Goal: Task Accomplishment & Management: Complete application form

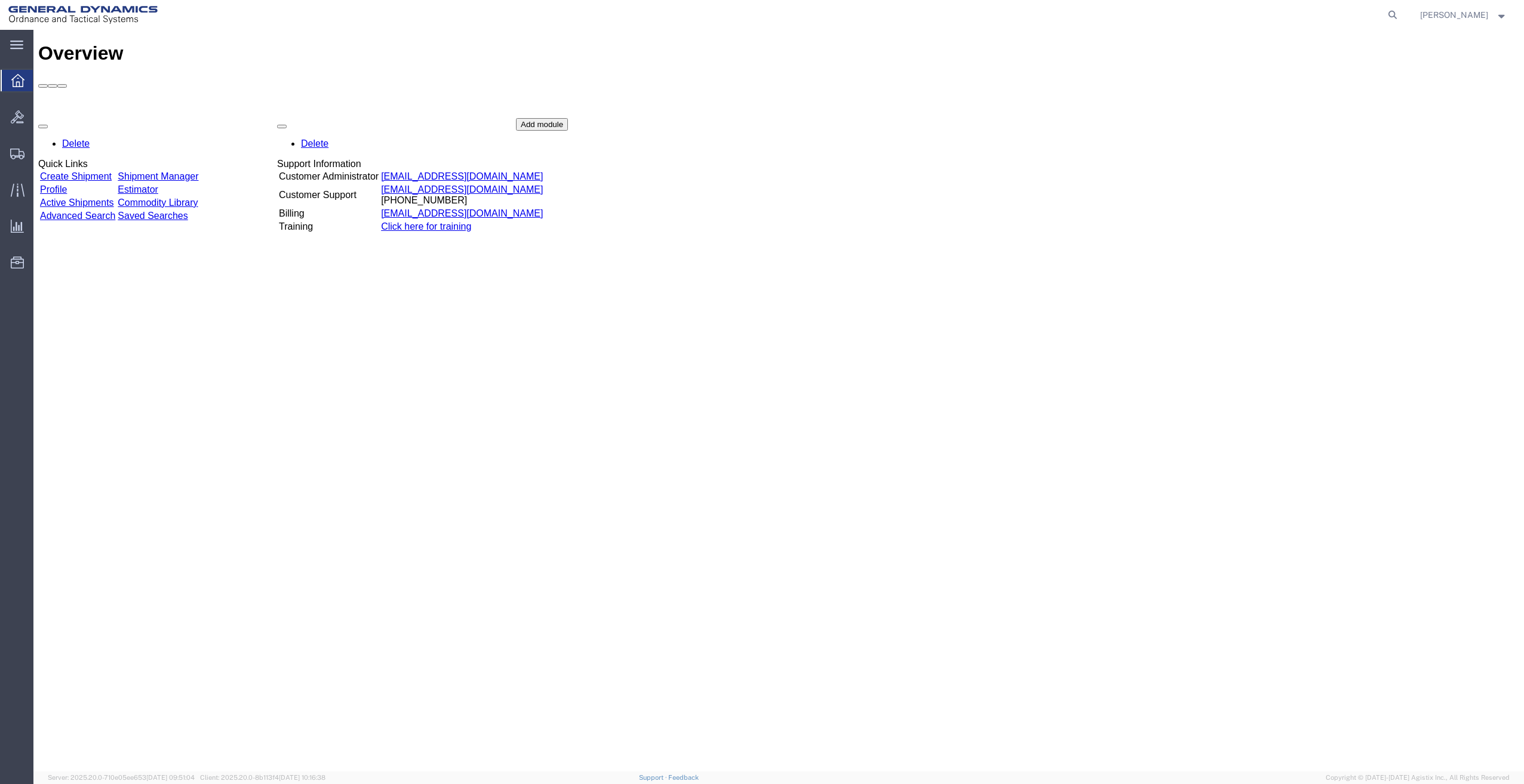
click at [81, 171] on link "Create Shipment" at bounding box center [76, 176] width 72 height 10
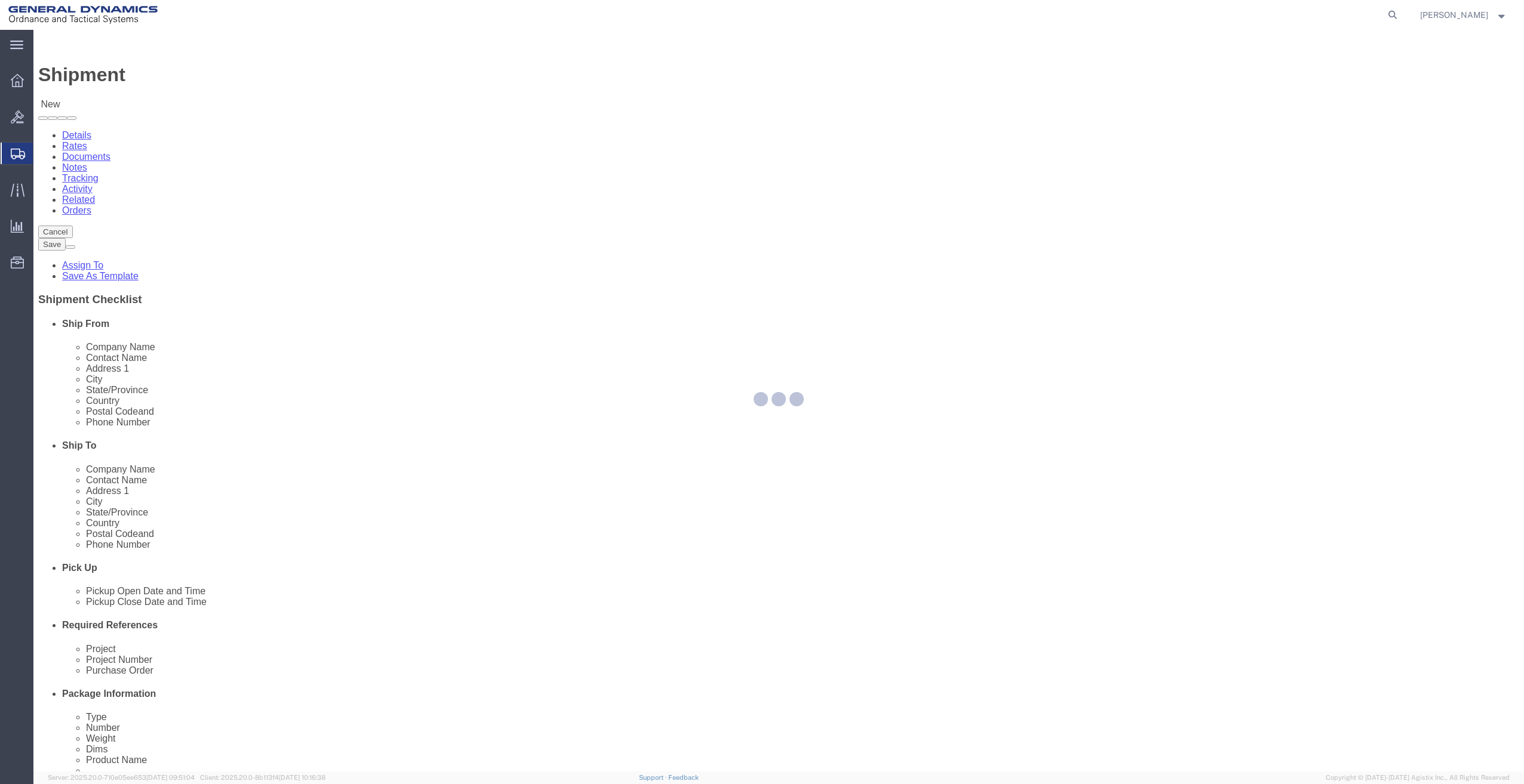
select select
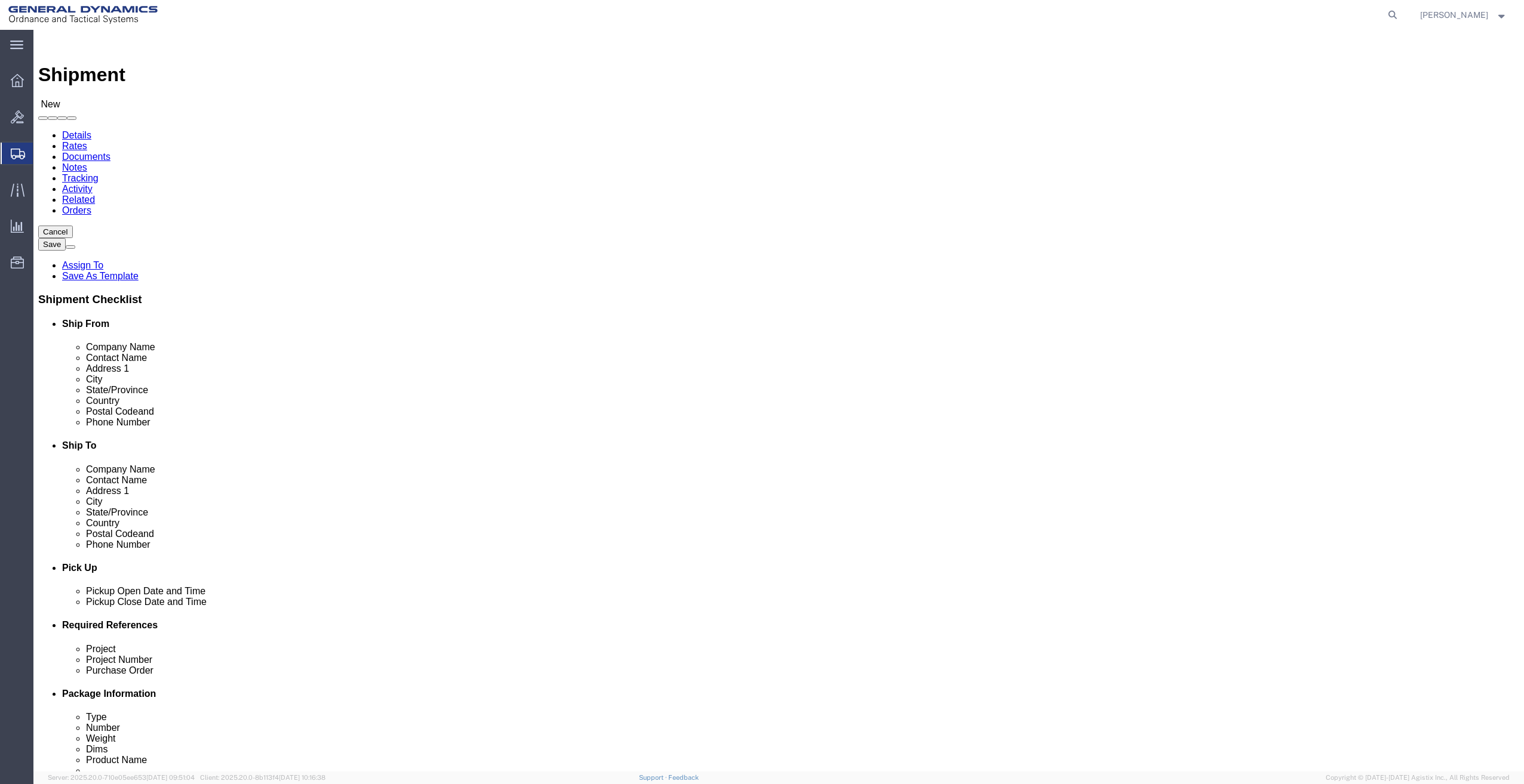
select select "318"
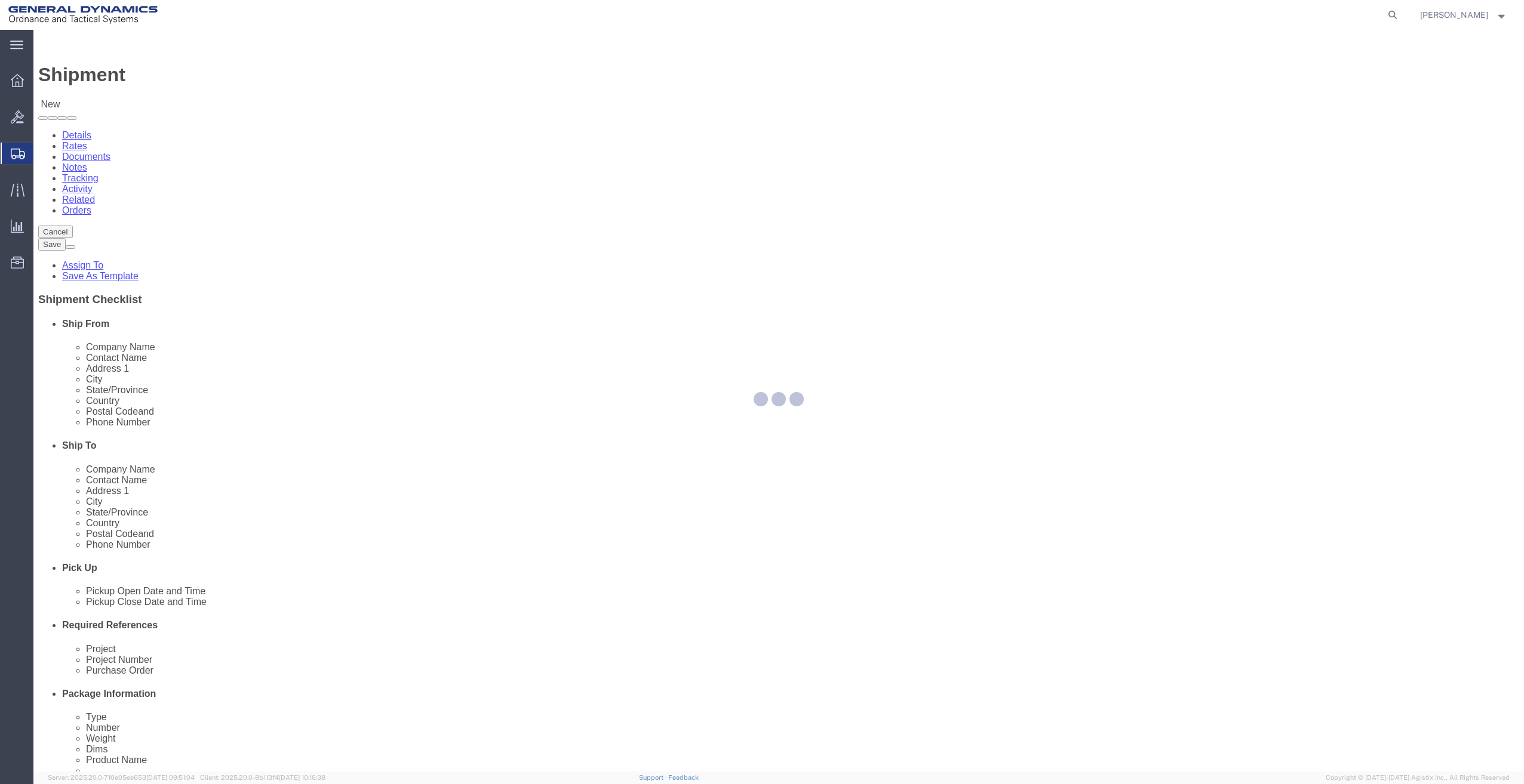
type input "ANNIALCOM0"
type input "General Dynamics - OTS"
type input "Bonita Mason"
type input "1425 Commerce Boulevard"
type input "Anniston"
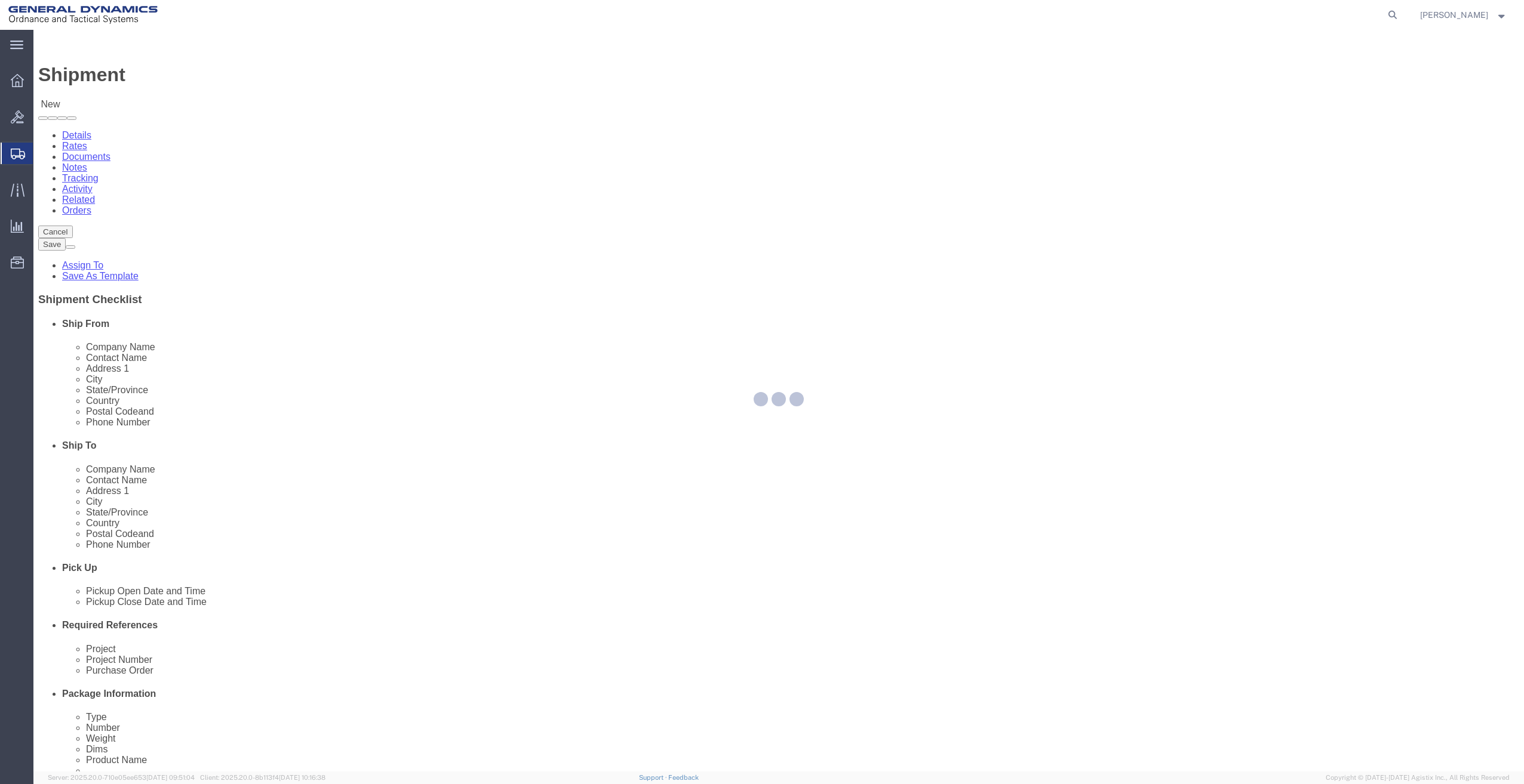
type input "36207"
type input "256-835-1660"
type input "bonita.mason@gd-ots.com"
checkbox input "true"
select select "AL"
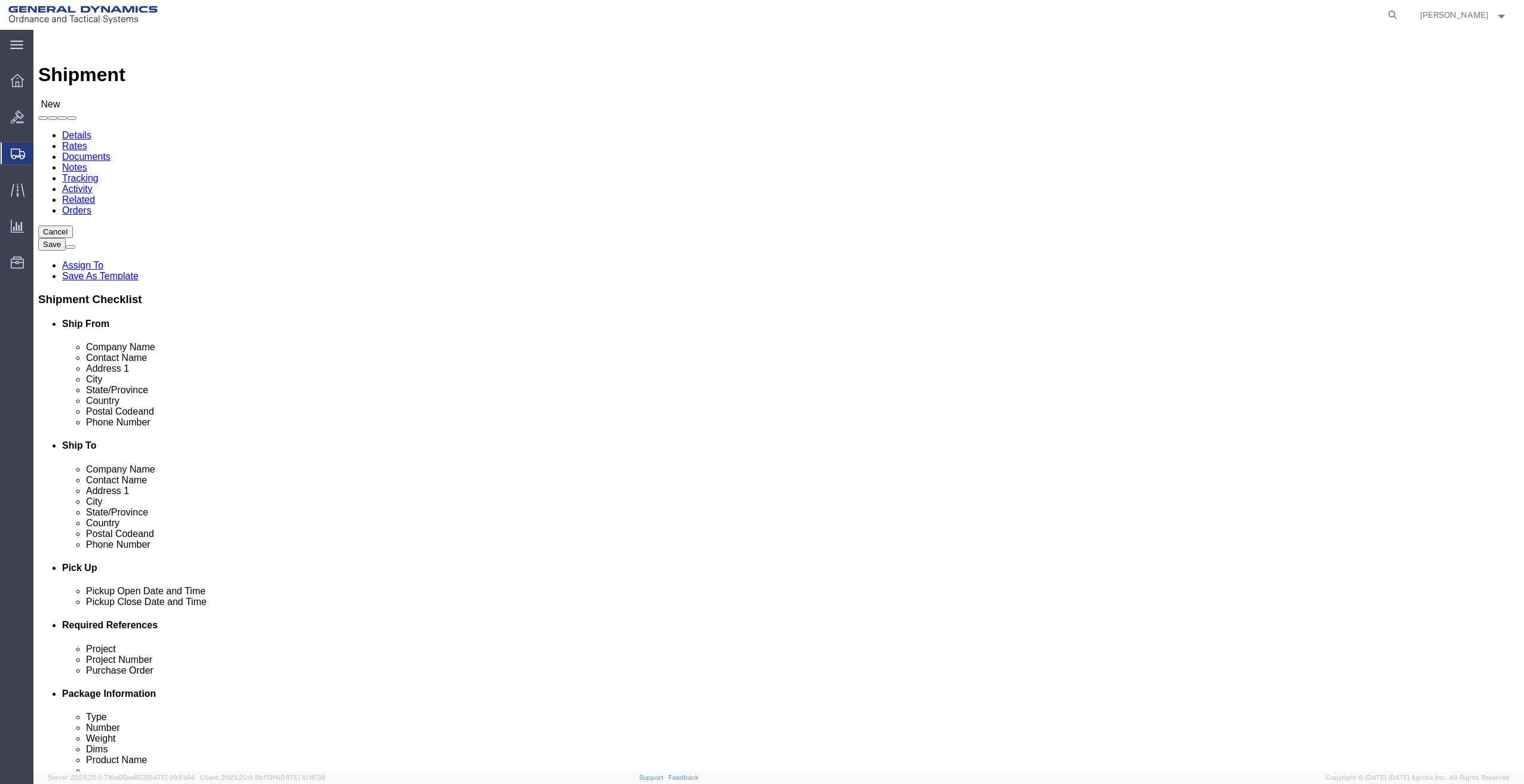
click div "Location GD-OTS Anniston (Commerce) My Profile Location GD-OTS Anniston (Commer…"
drag, startPoint x: 424, startPoint y: 174, endPoint x: 417, endPoint y: 177, distance: 7.6
select select "MYPROFILE"
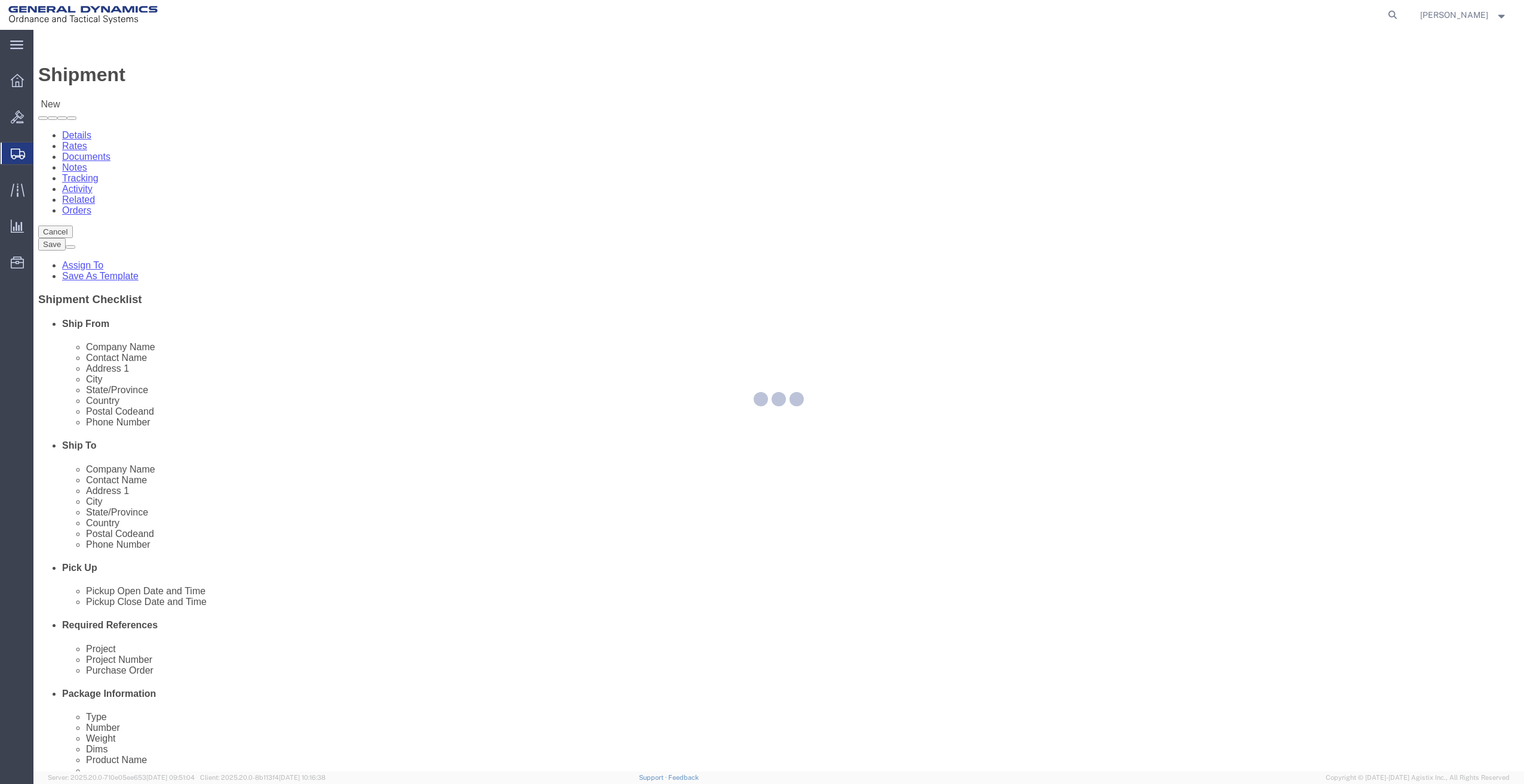
type input "Justin Bowdich"
type input "291 NORTH ST"
type input "SACO"
type input "04072"
type input "207-286-3171"
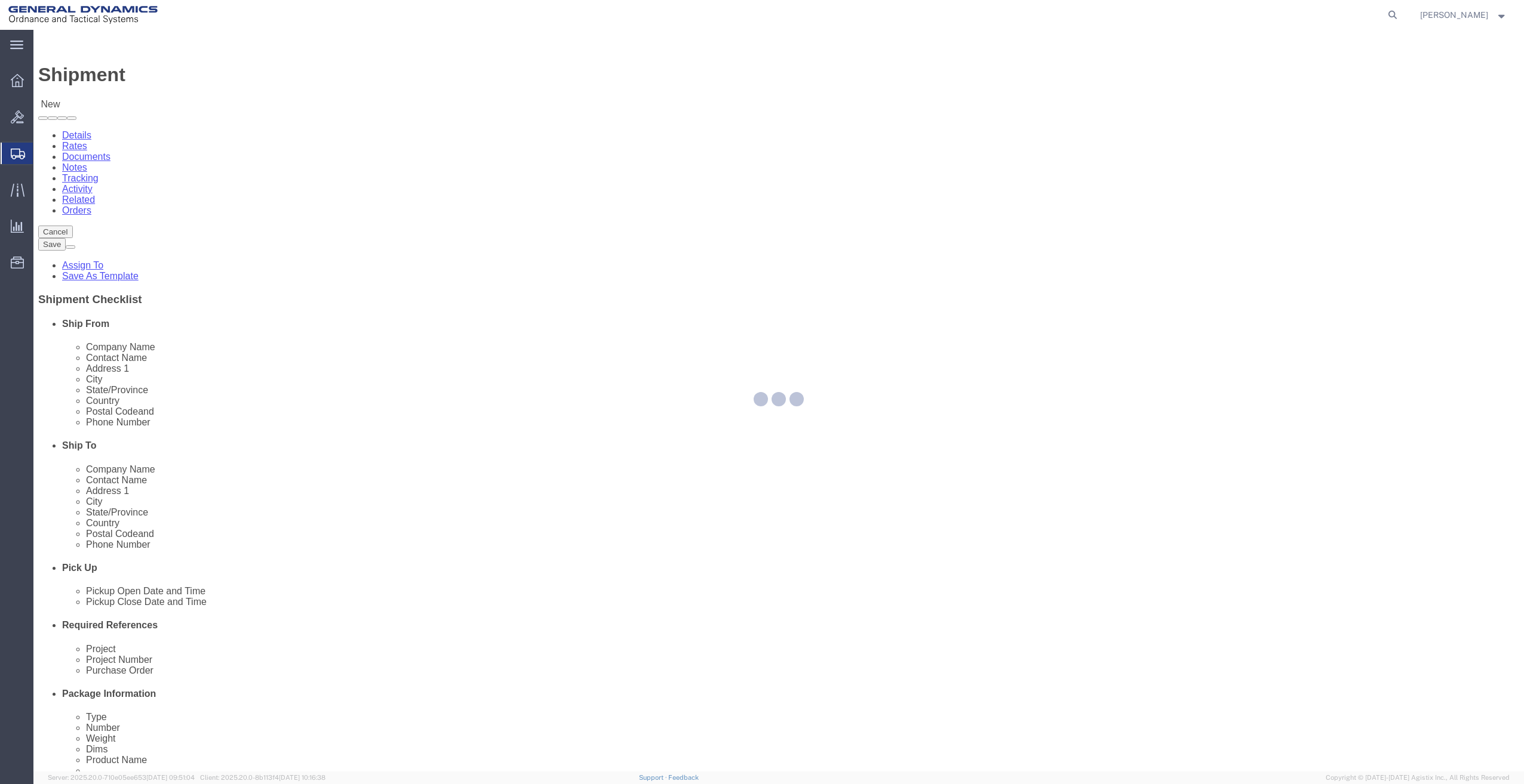
type input "justin.bowdich@gd-ots.com"
select select "ME"
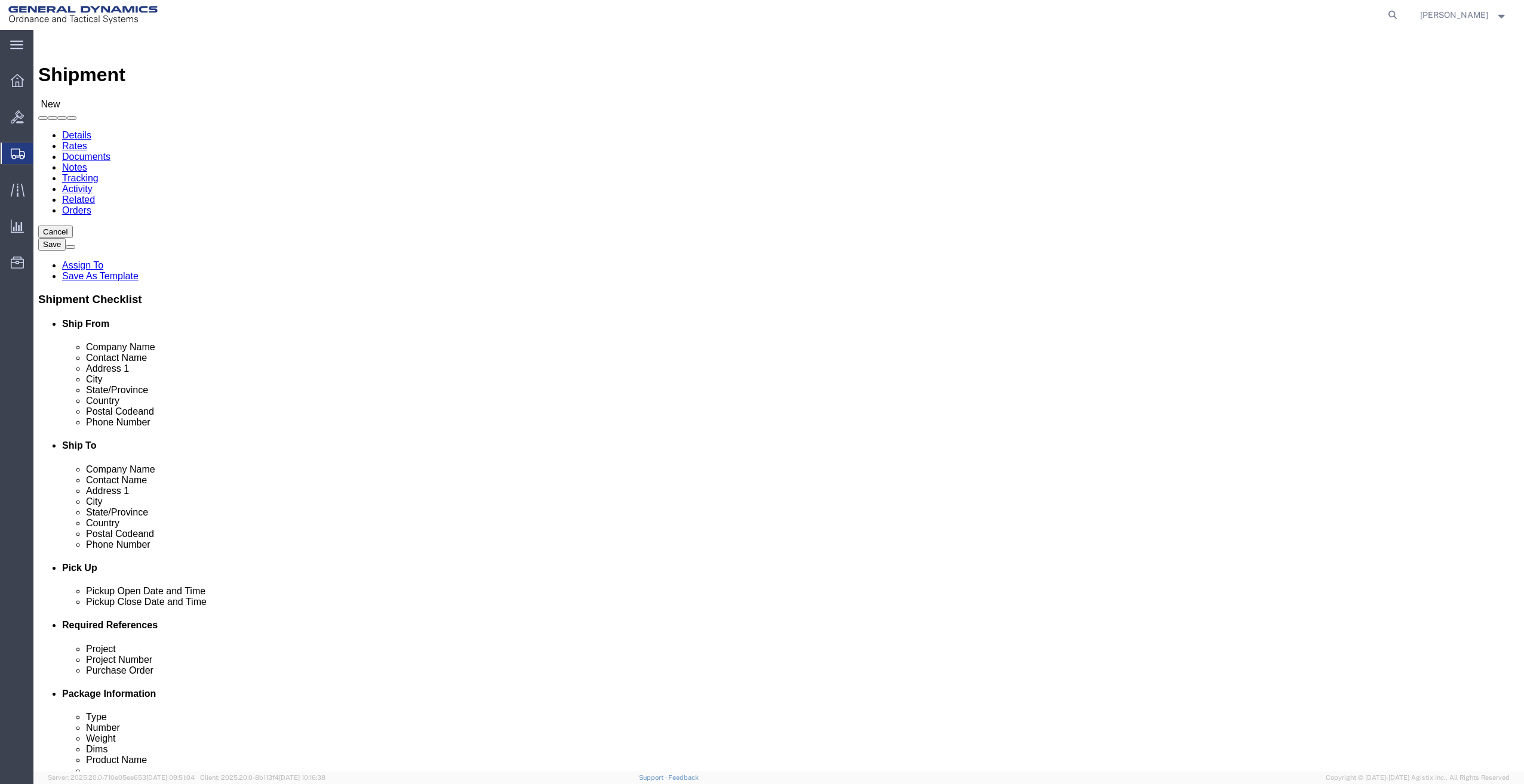
click input "text"
type input "THE BOEING COM"
click p "- THE BOEING COMPANY - (RECEIVING) 1 DAVIDSON LOGISTICS DRIVE, BRIDGETON, MO, 6…"
select select
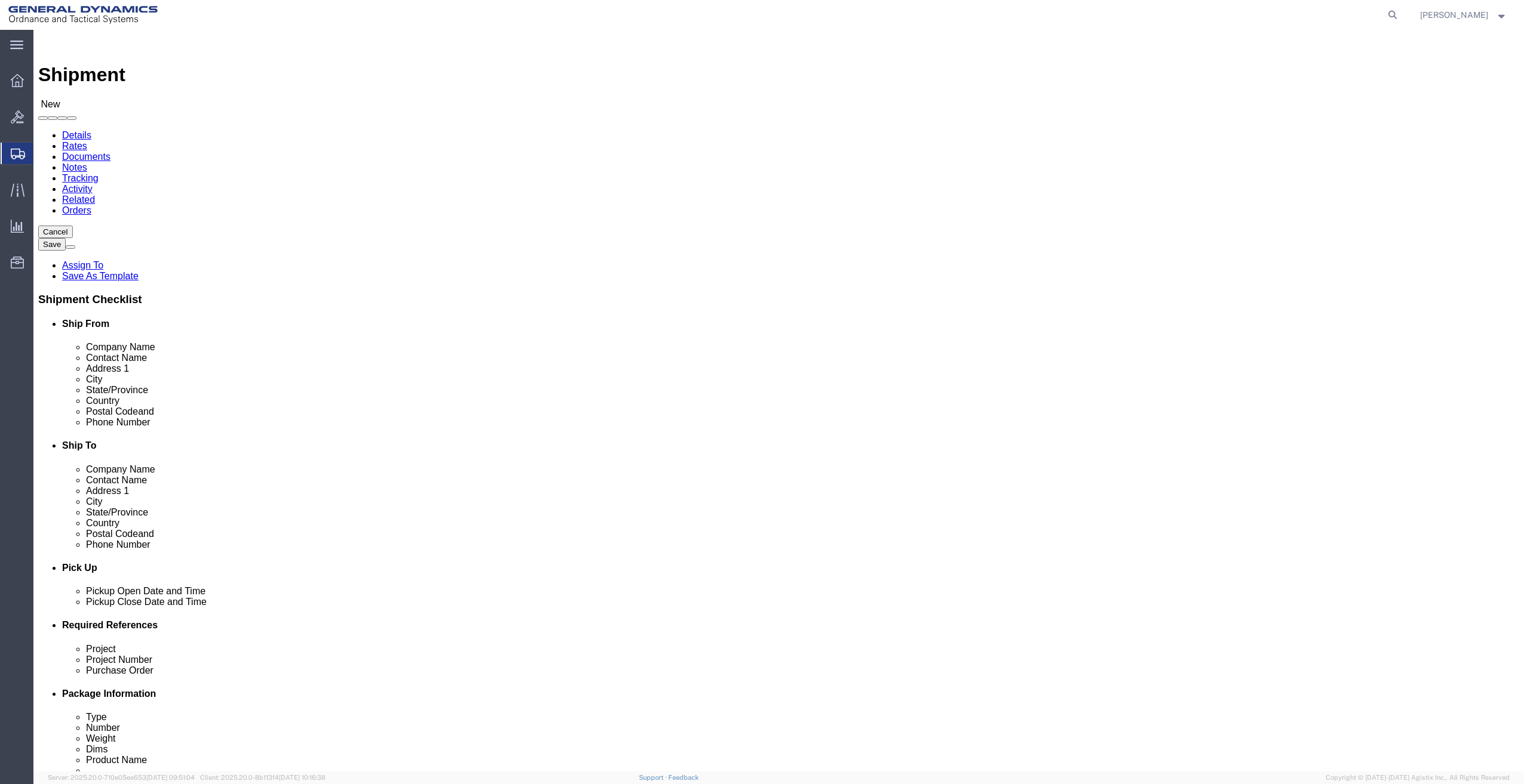
type input "THE BOEING COMPANY"
type input "RECEIVING"
type input "1 DAVIDSON LOGISTICS DRIVE"
type input "BRIDGETON"
type input "63044"
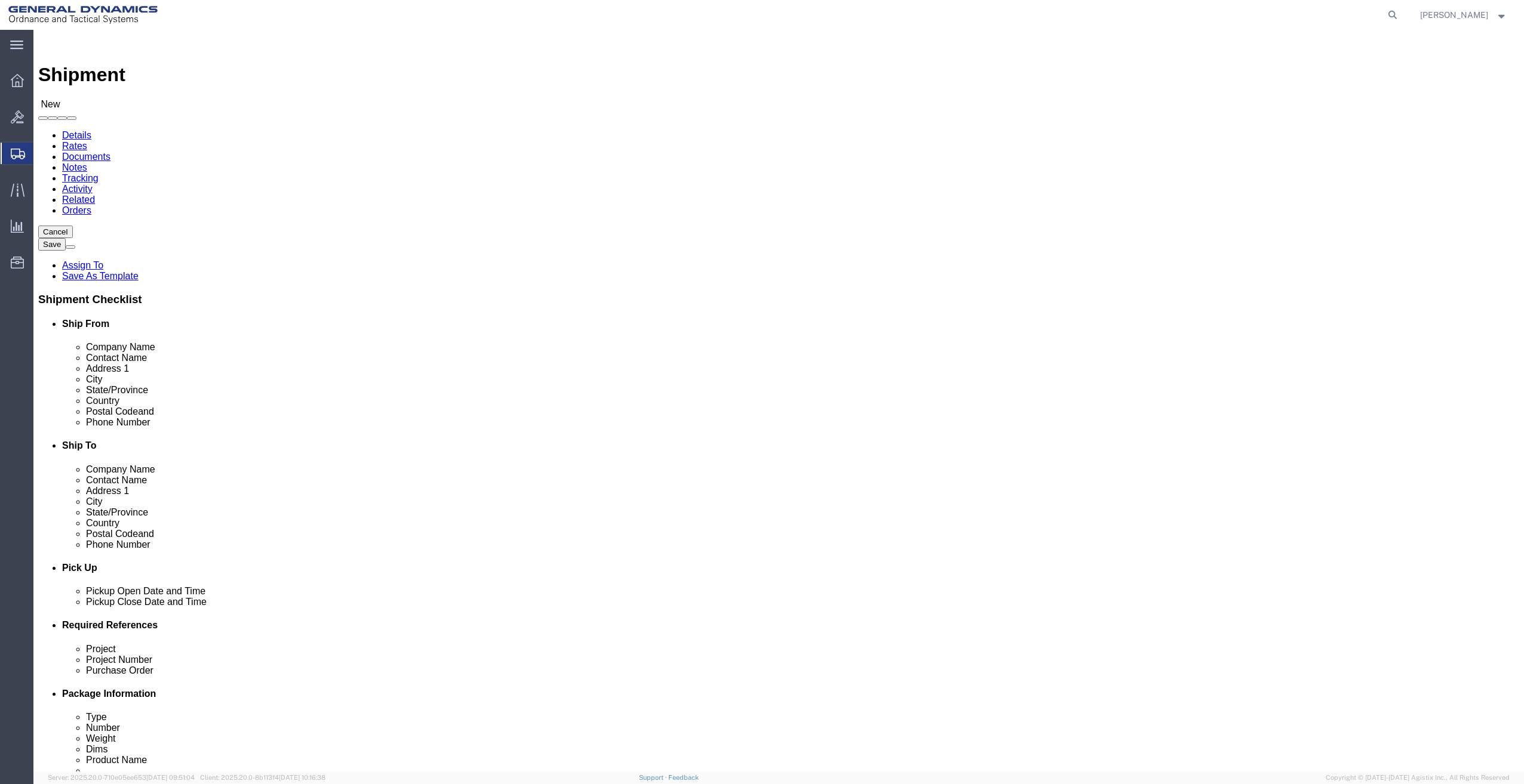
select select "MO"
type input "THE BOEING COMPANY"
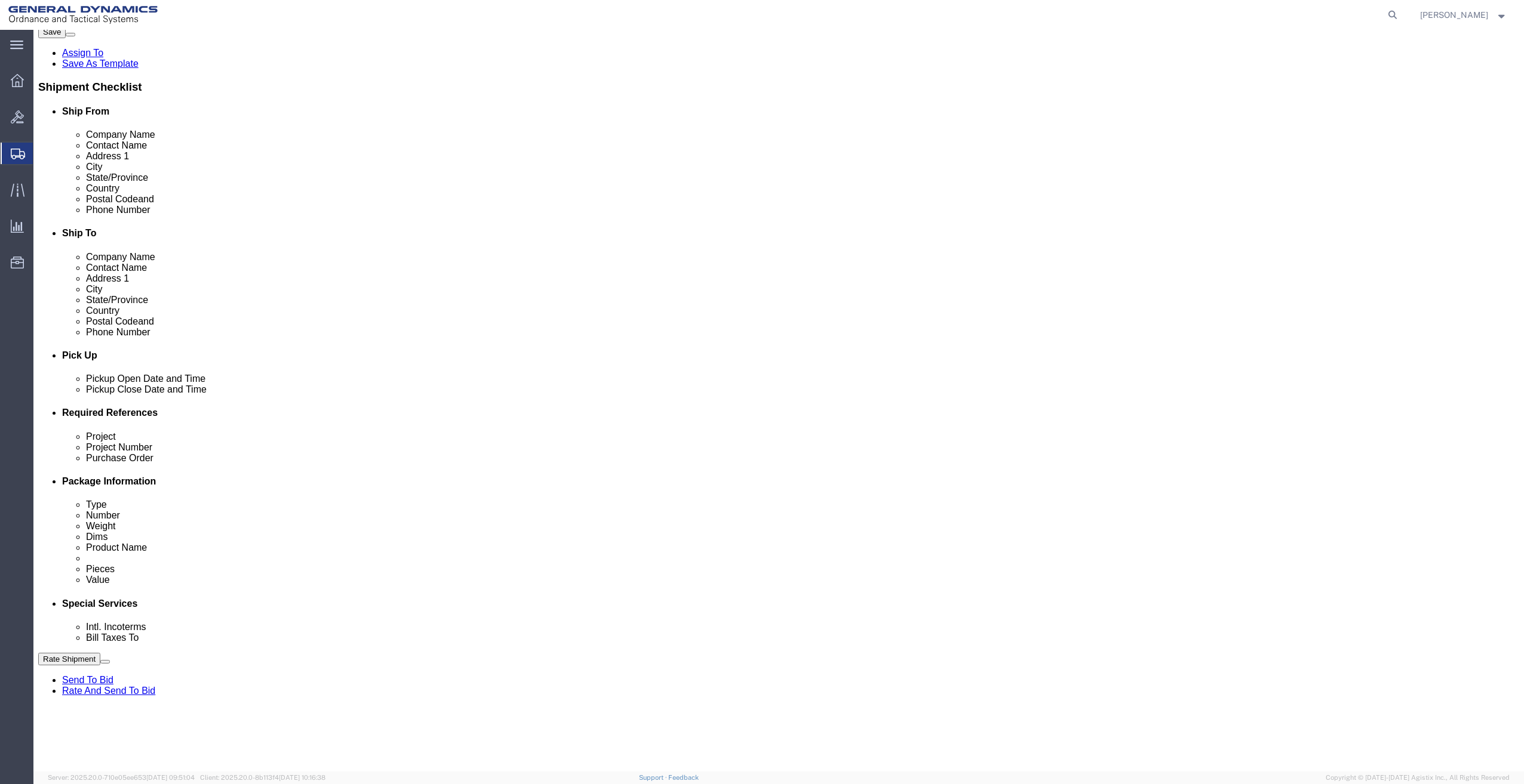
scroll to position [224, 0]
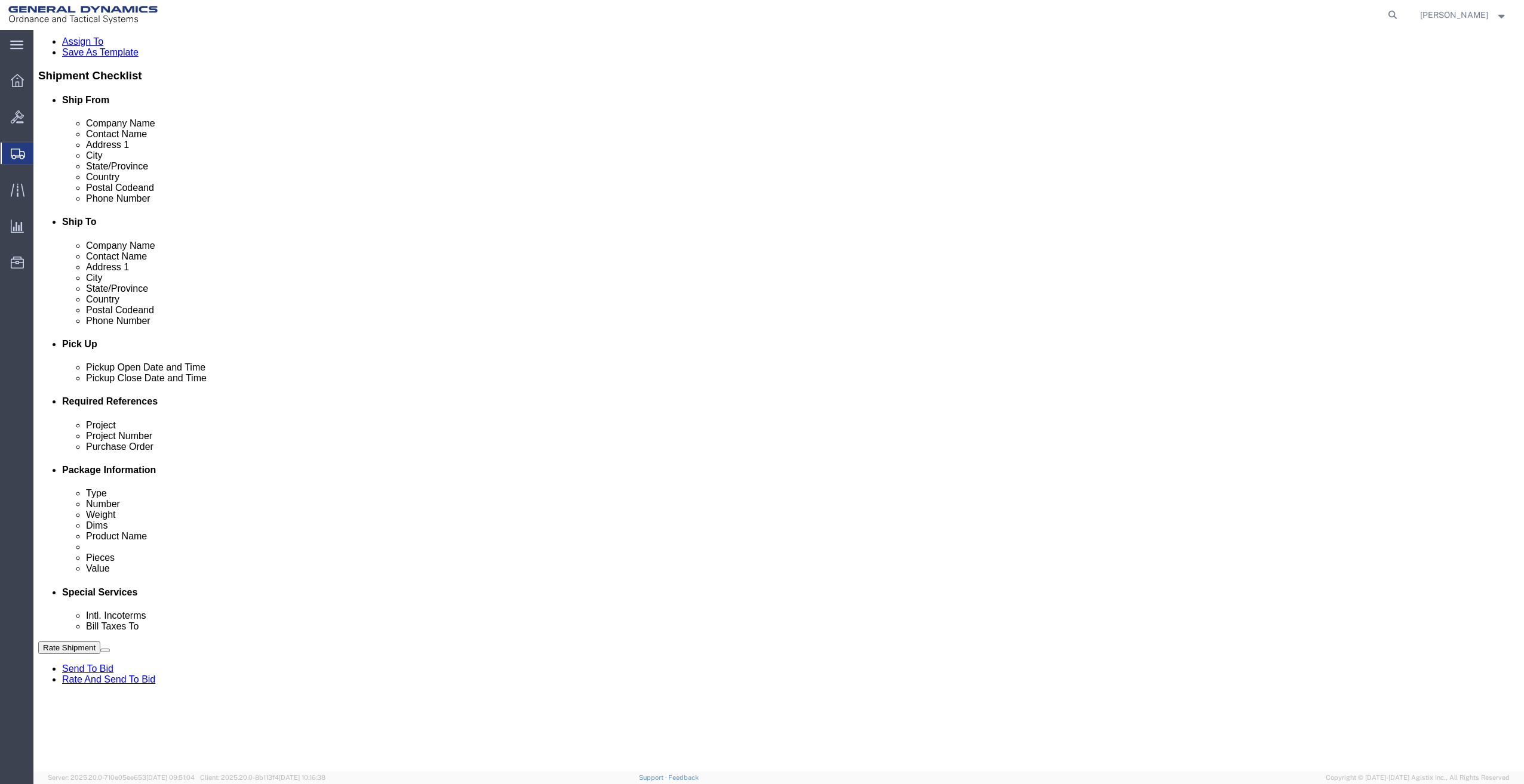
click input "text"
type input "29091 21100298 3000 3002"
type input "."
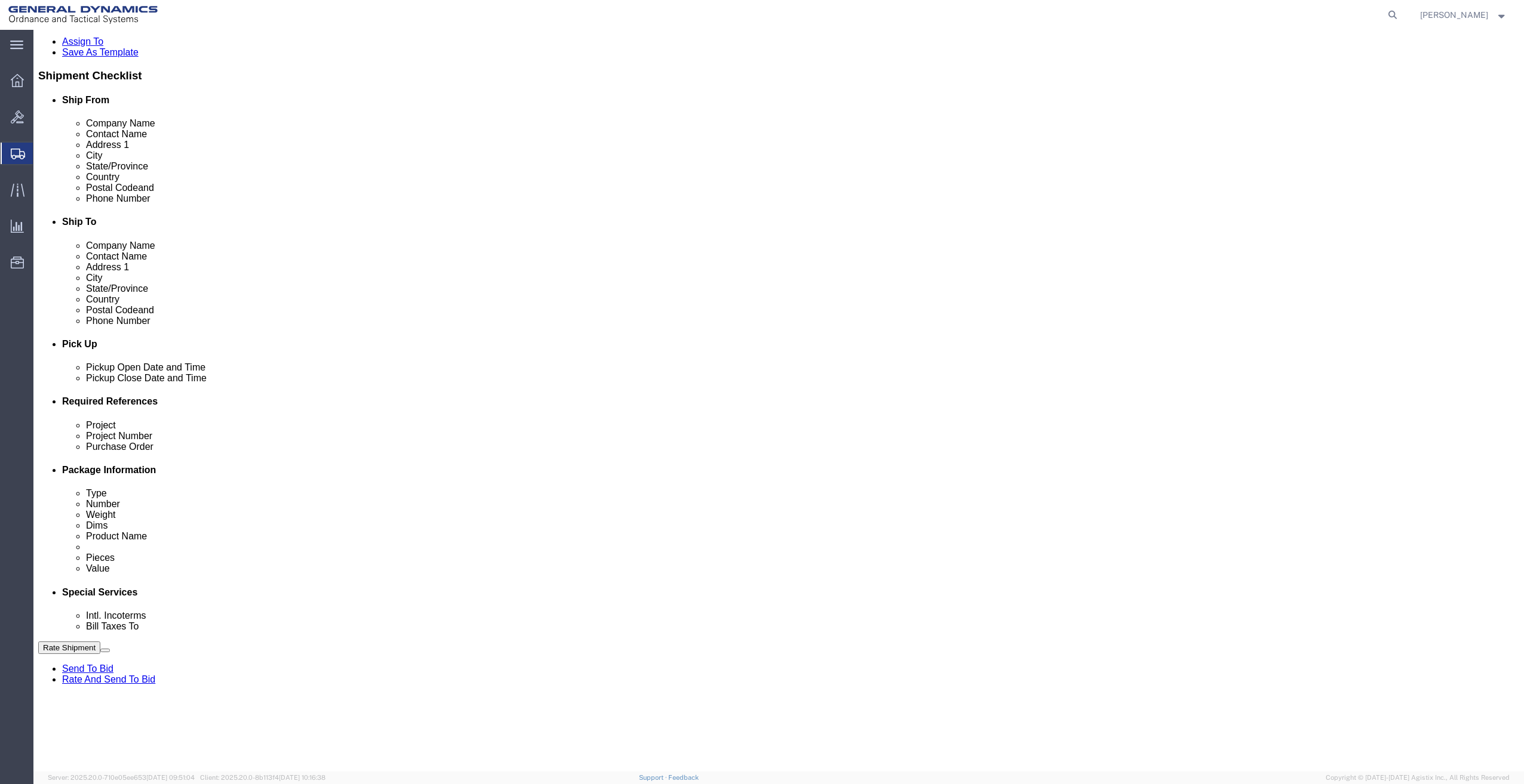
scroll to position [0, 3]
drag, startPoint x: 219, startPoint y: 510, endPoint x: 543, endPoint y: 549, distance: 326.3
click div "Ship From Location Location My Profile Location My Profile Location GD-OTS Anni…"
click div "Purchase Order"
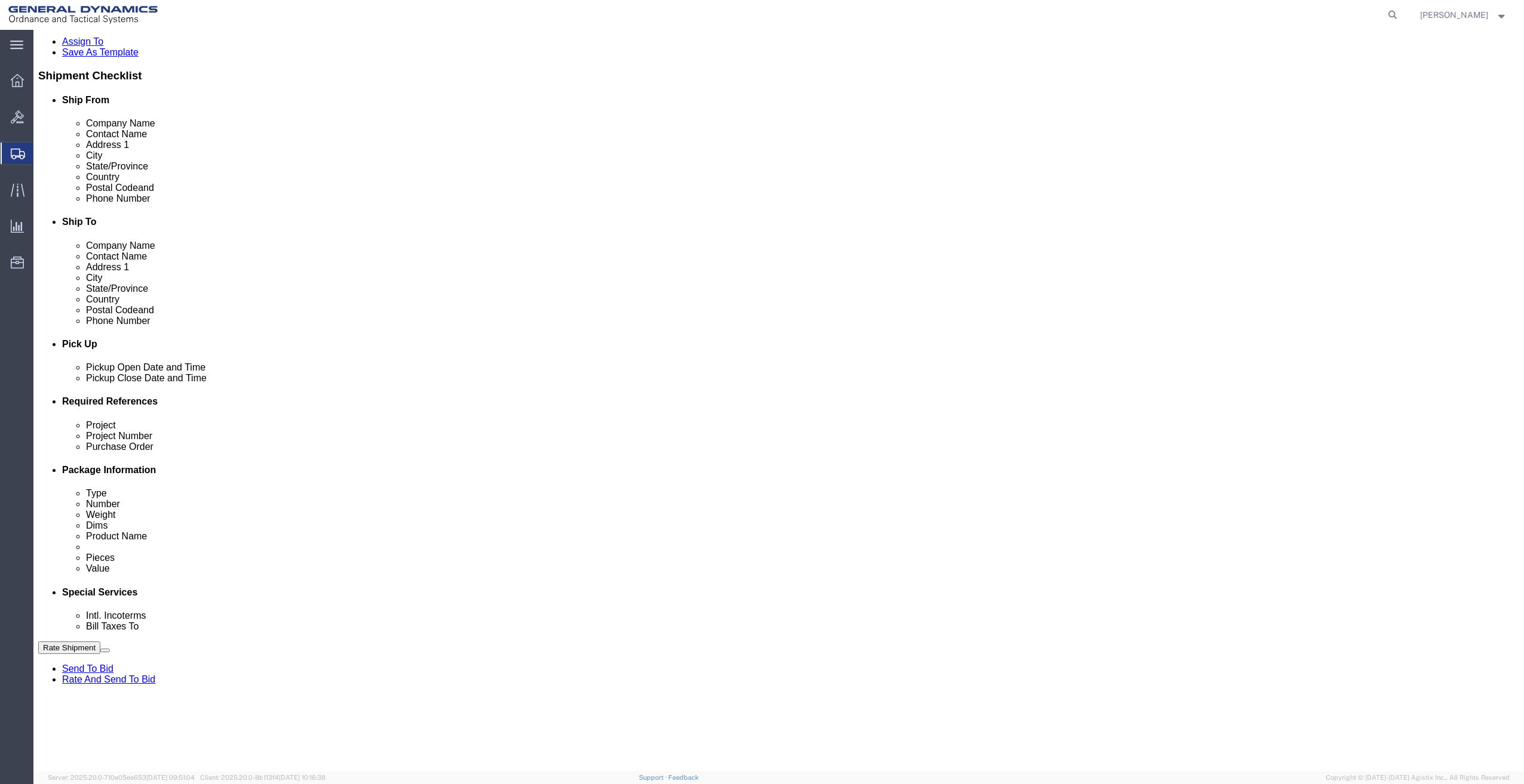
click input "text"
paste input "29091 21100298 3000 3002"
type input "29091 21100298 3000 3002"
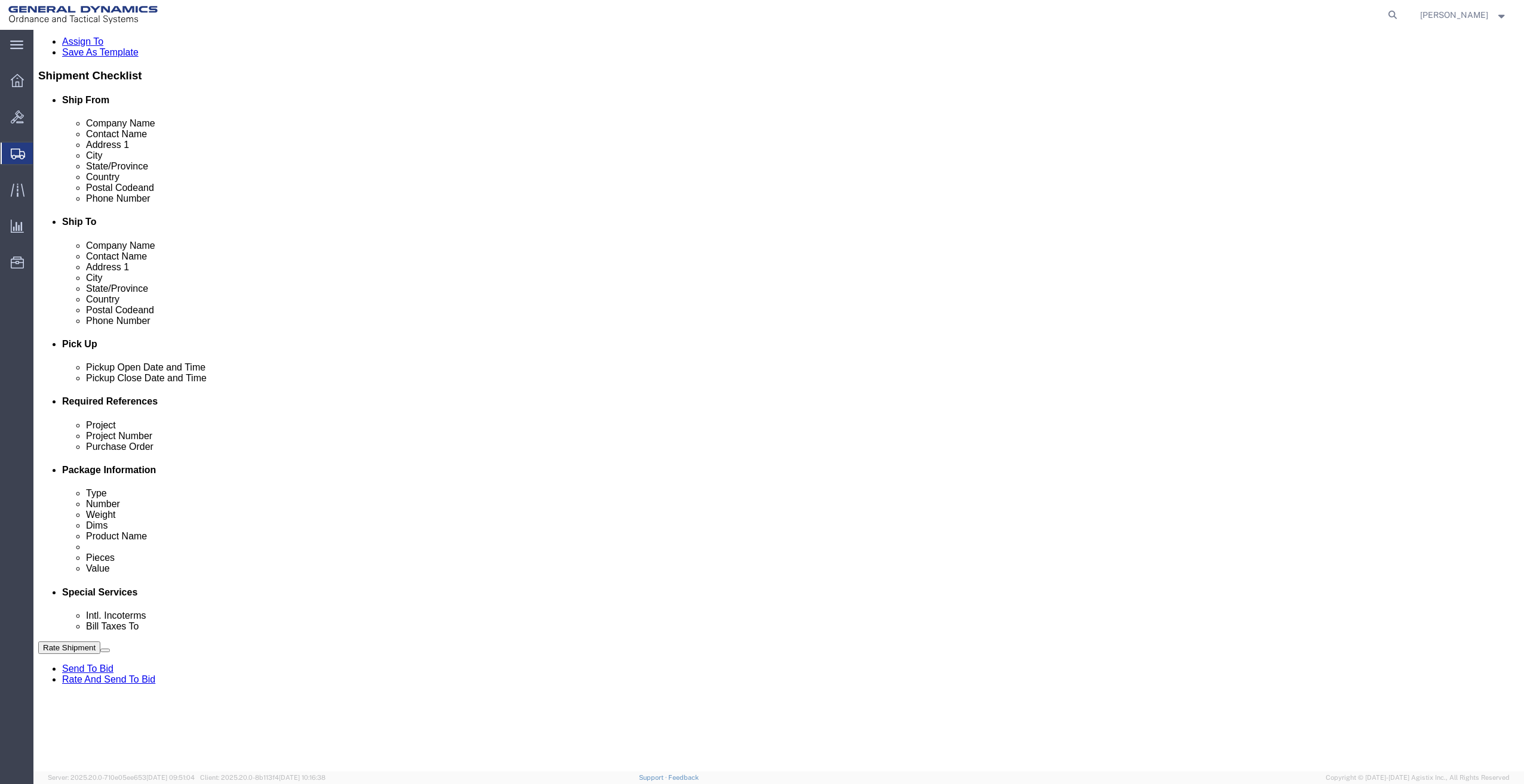
drag, startPoint x: 671, startPoint y: 518, endPoint x: 356, endPoint y: 574, distance: 319.9
click div "Ship From Location Location My Profile Location My Profile Location GD-OTS Anni…"
paste input "29091 21100298 3000 3002"
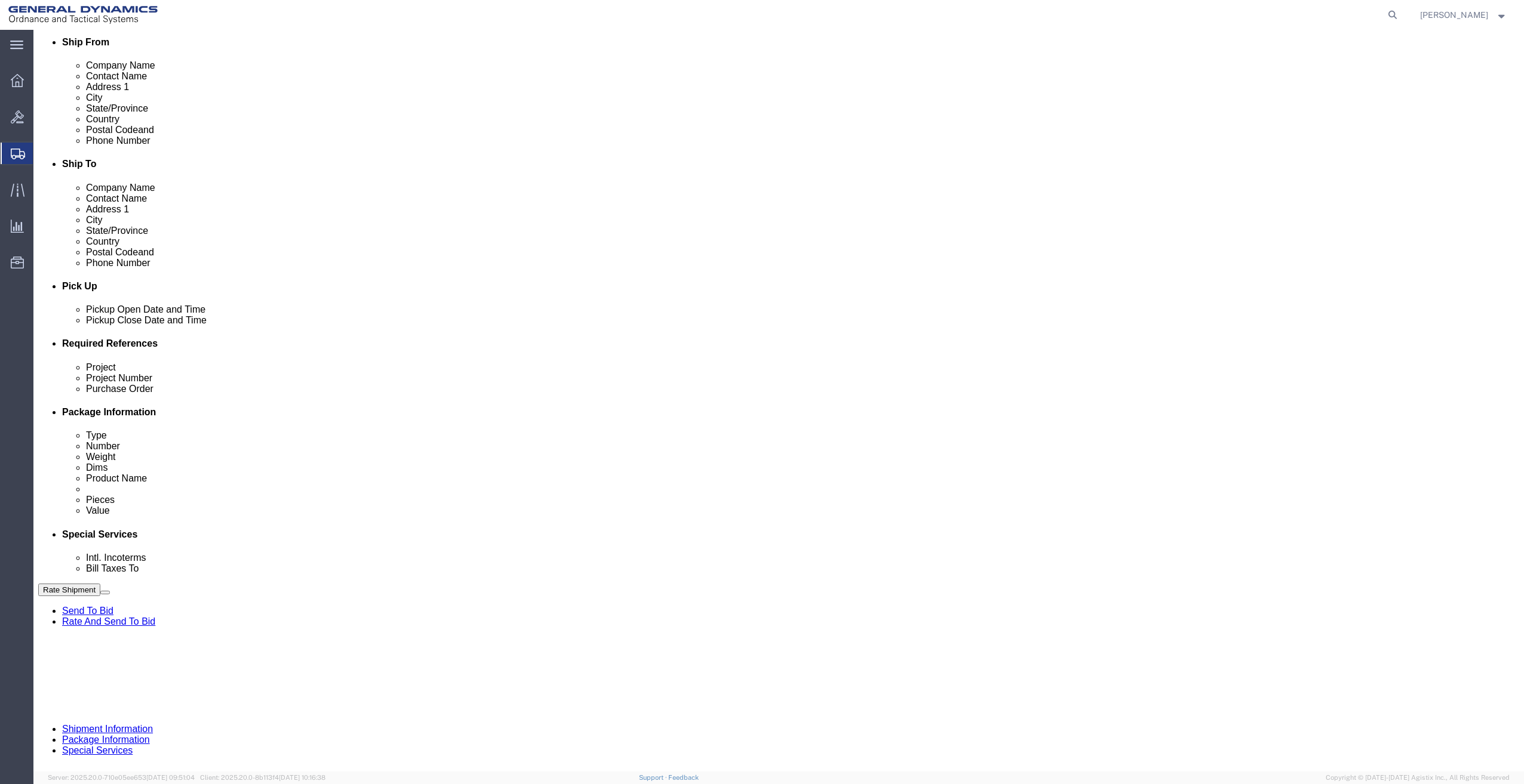
scroll to position [283, 0]
type input "29091 21100298 3000 3002"
click button "Continue"
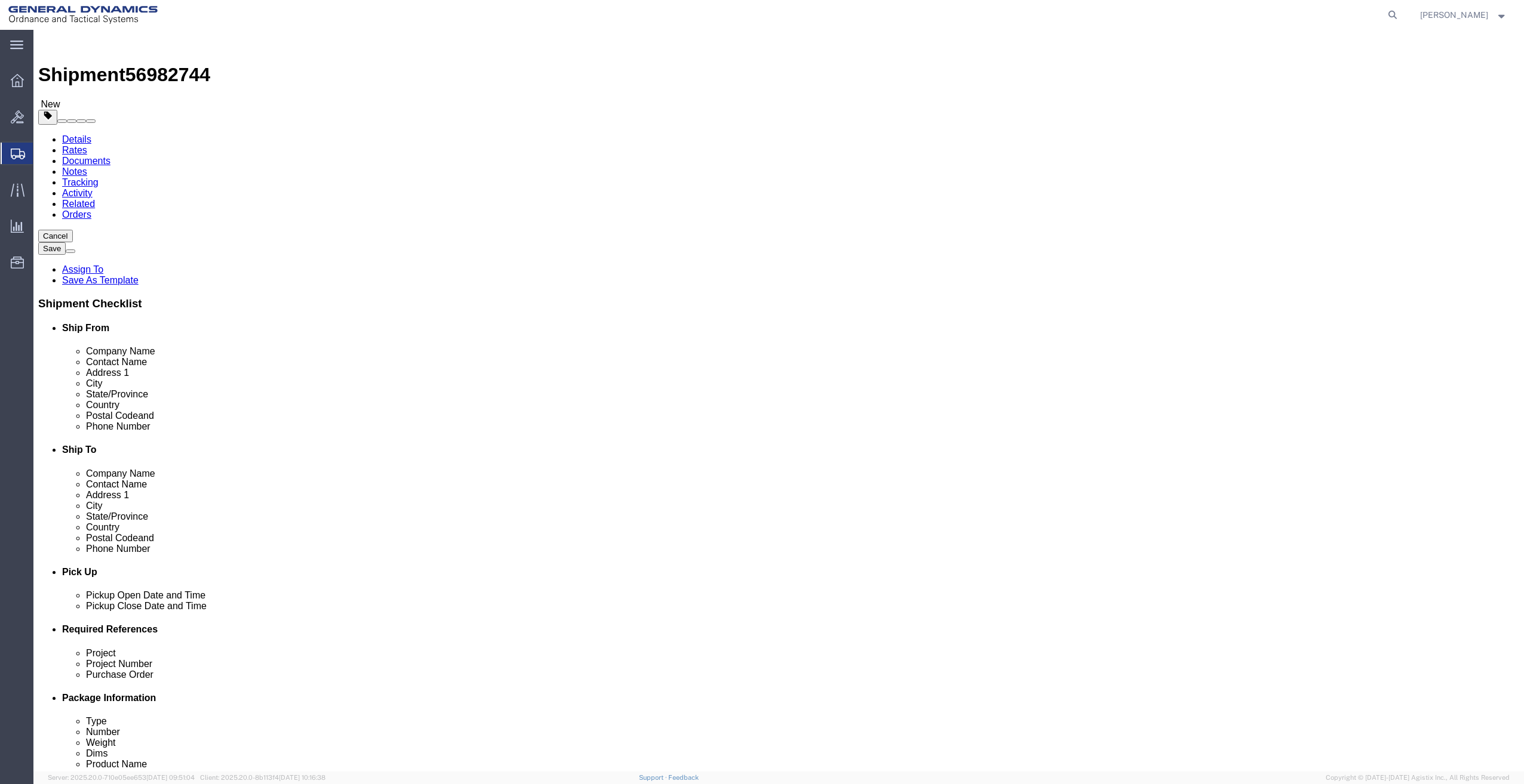
click select "Select Bale(s) Basket(s) Bolt(s) Bottle(s) Buckets Bulk Bundle(s) Can(s) Cardbo…"
select select "CRAT"
click select "Select Bale(s) Basket(s) Bolt(s) Bottle(s) Buckets Bulk Bundle(s) Can(s) Cardbo…"
drag, startPoint x: 243, startPoint y: 232, endPoint x: 90, endPoint y: 274, distance: 158.7
click div "Package Type Select Bale(s) Basket(s) Bolt(s) Bottle(s) Buckets Bulk Bundle(s) …"
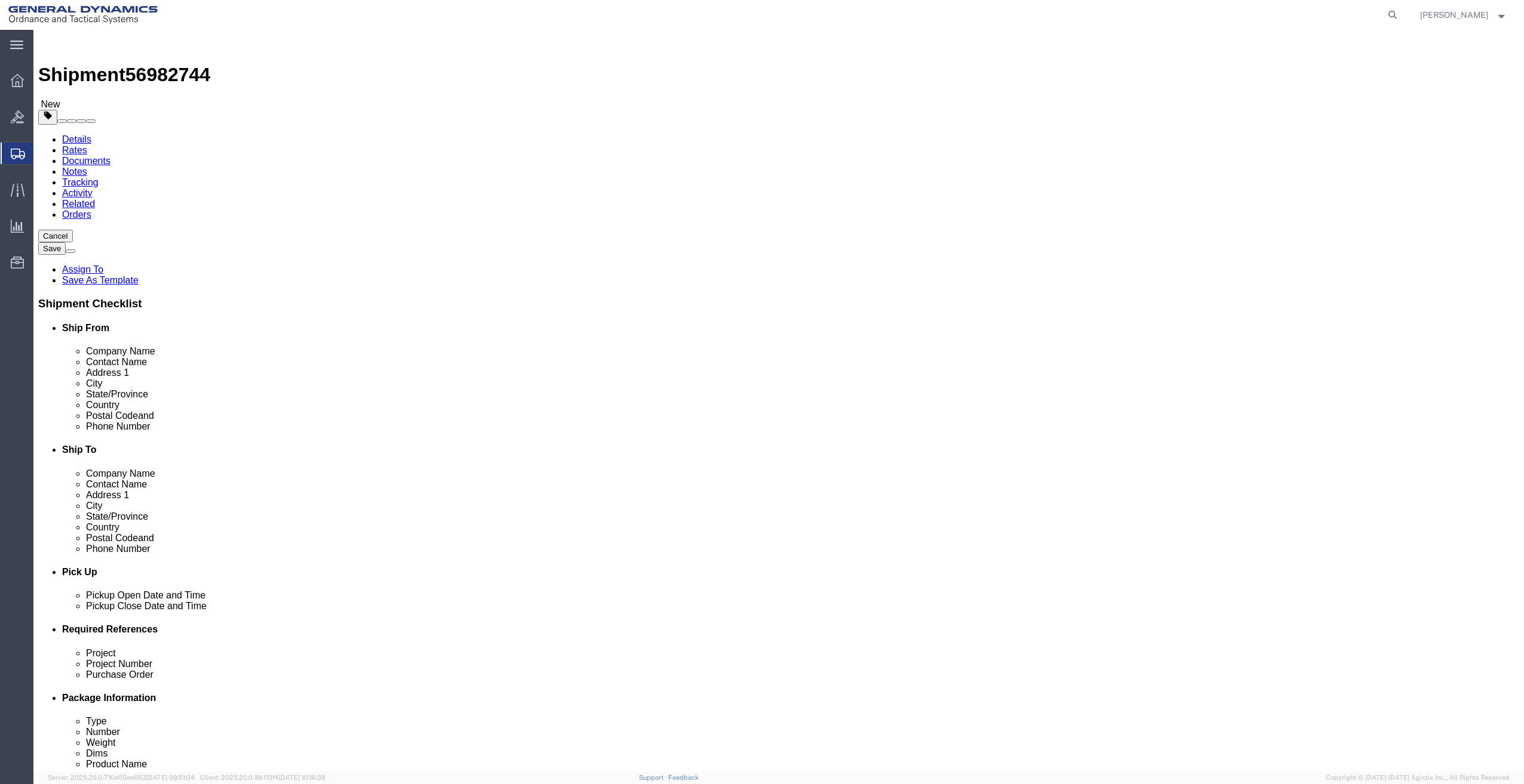
type input "3"
type input "65"
type input "25"
type input "10"
drag, startPoint x: 264, startPoint y: 272, endPoint x: 26, endPoint y: 331, distance: 245.2
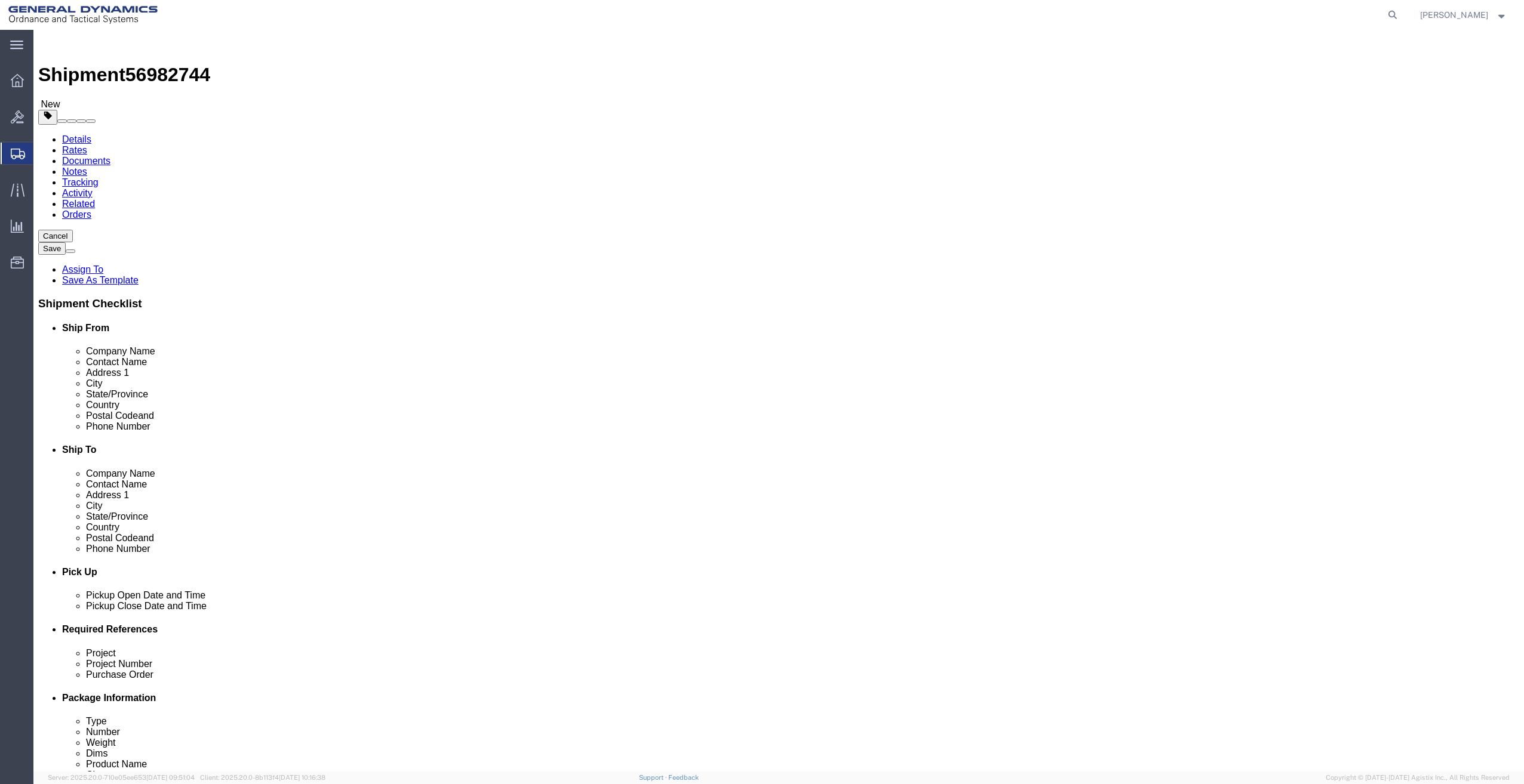
click div "Package Type Select Bale(s) Basket(s) Bolt(s) Bottle(s) Buckets Bulk Bundle(s) …"
type input "591"
click link "Add Content"
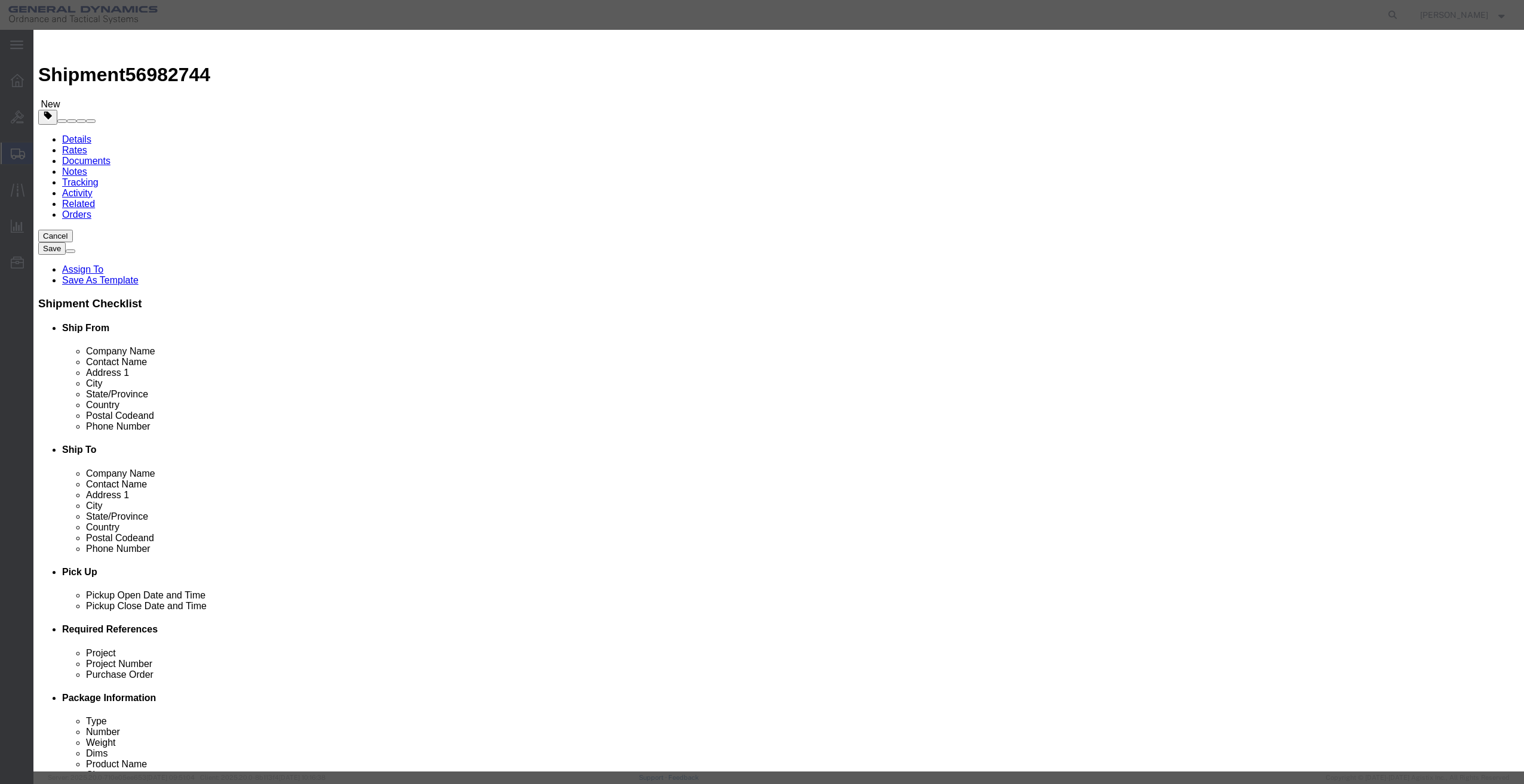
click input "text"
type input "g"
type input "GUN BARRELS"
type input "18"
drag, startPoint x: 558, startPoint y: 113, endPoint x: 482, endPoint y: 132, distance: 78.3
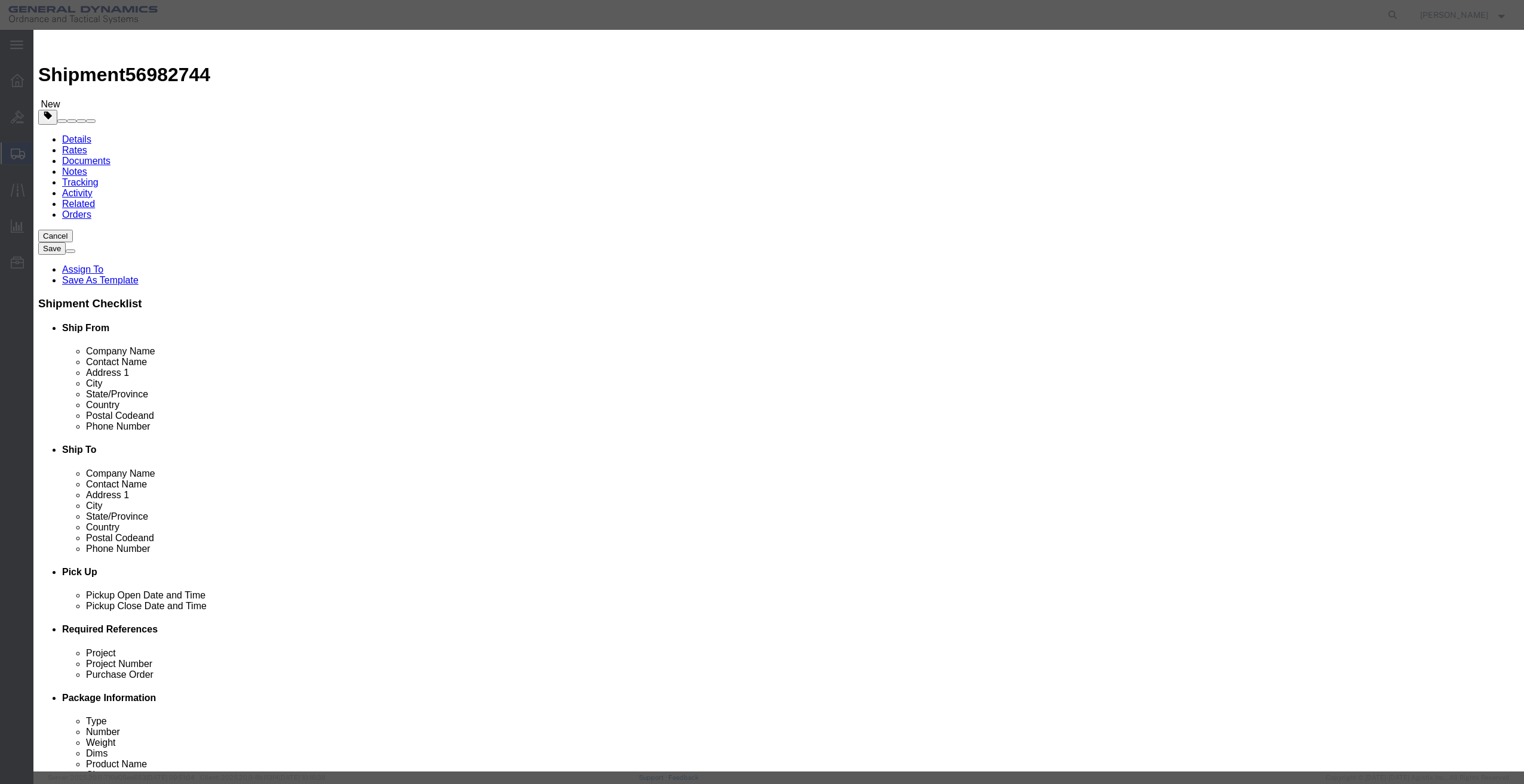
click div "Product Name GUN BARRELS Pieces 18 Select Bag Barrels 100Board Feet Bottle Box …"
click input "1"
drag, startPoint x: 550, startPoint y: 114, endPoint x: 458, endPoint y: 139, distance: 95.3
click div "Product Name GUN BARRELS Pieces 1 Select Bag Barrels 100Board Feet Bottle Box B…"
click input "4"
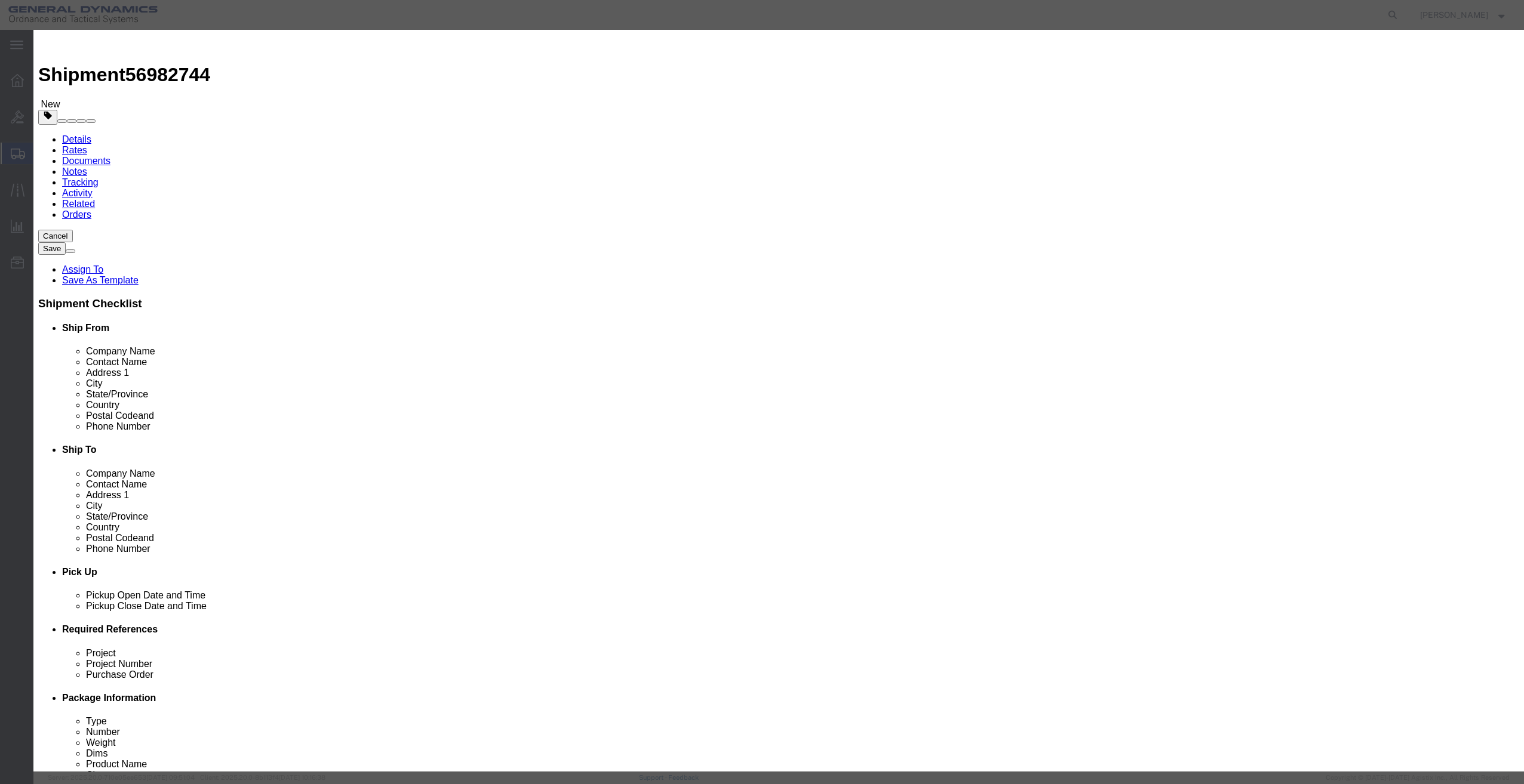
drag, startPoint x: 549, startPoint y: 111, endPoint x: 520, endPoint y: 119, distance: 30.1
click div "Pieces 4 Select Bag Barrels 100Board Feet Bottle Box Blister Pack Carats Can Ca…"
type input "3"
click input "text"
type input "1"
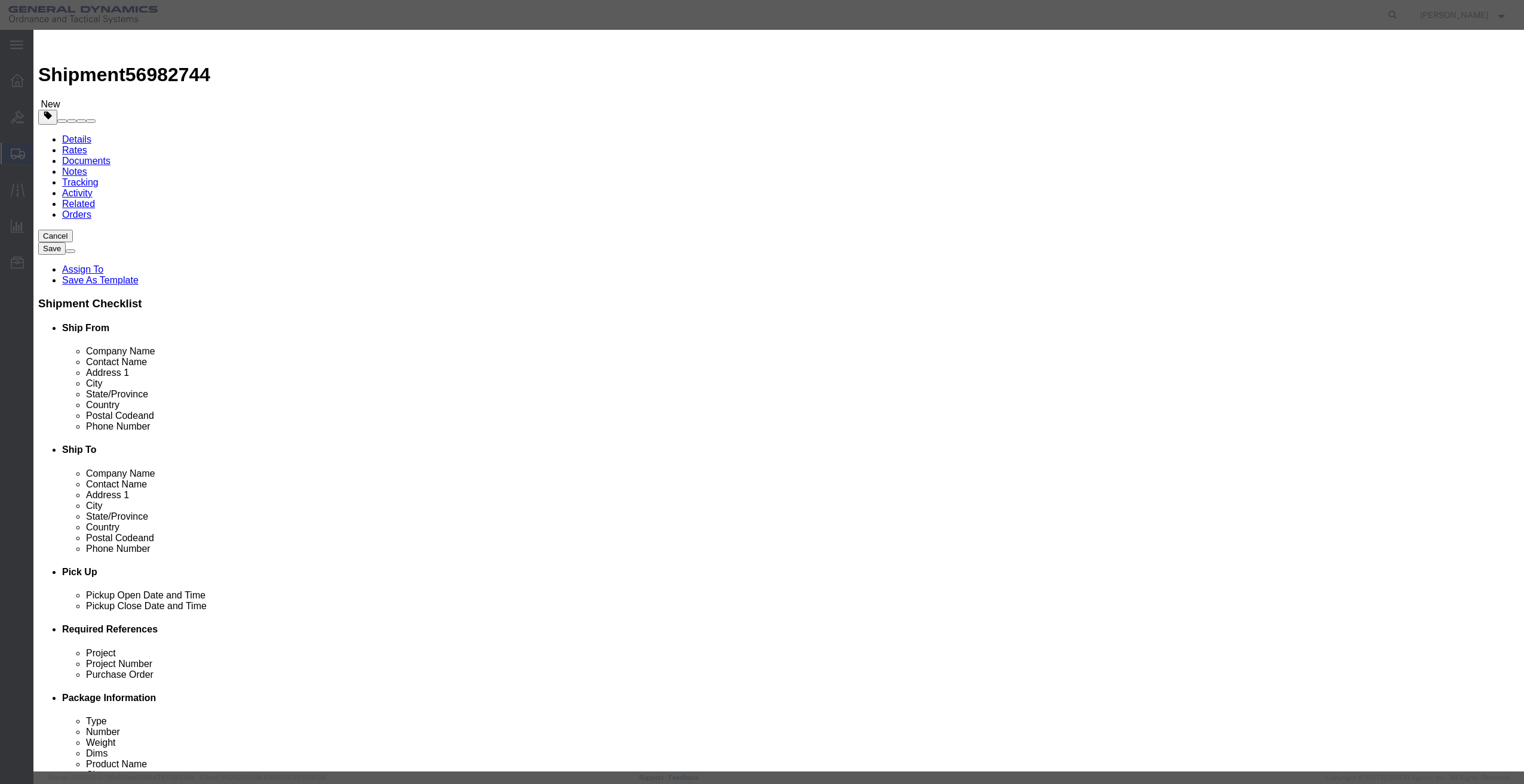
click select "Select 50 55 60 65 70 85 92.5 100 125 175 250 300 400"
select select "70"
click select "Select 50 55 60 65 70 85 92.5 100 125 175 250 300 400"
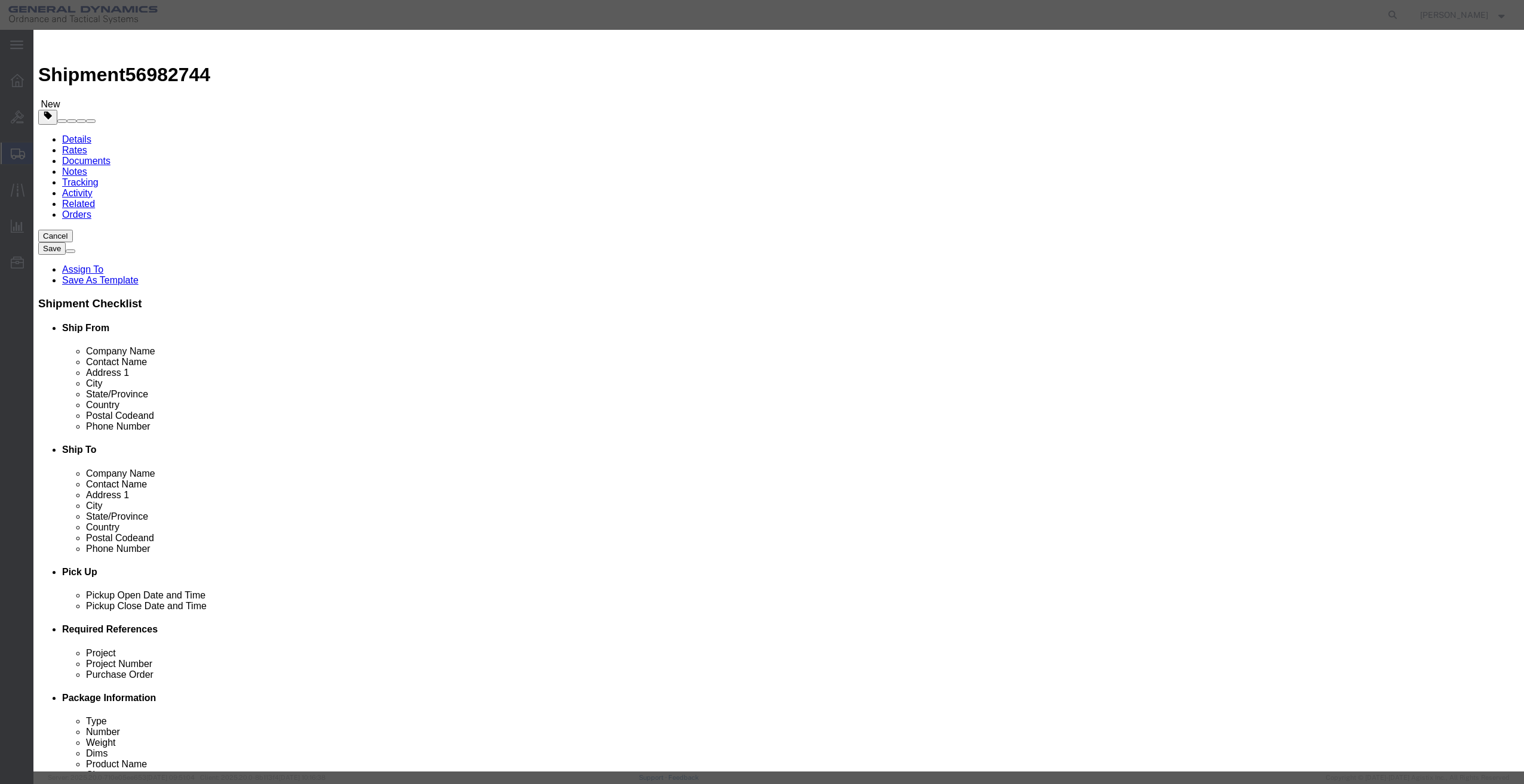
click div "Product Name GUN BARRELS Pieces 3 Select Bag Barrels 100Board Feet Bottle Box B…"
click button "Save & Close"
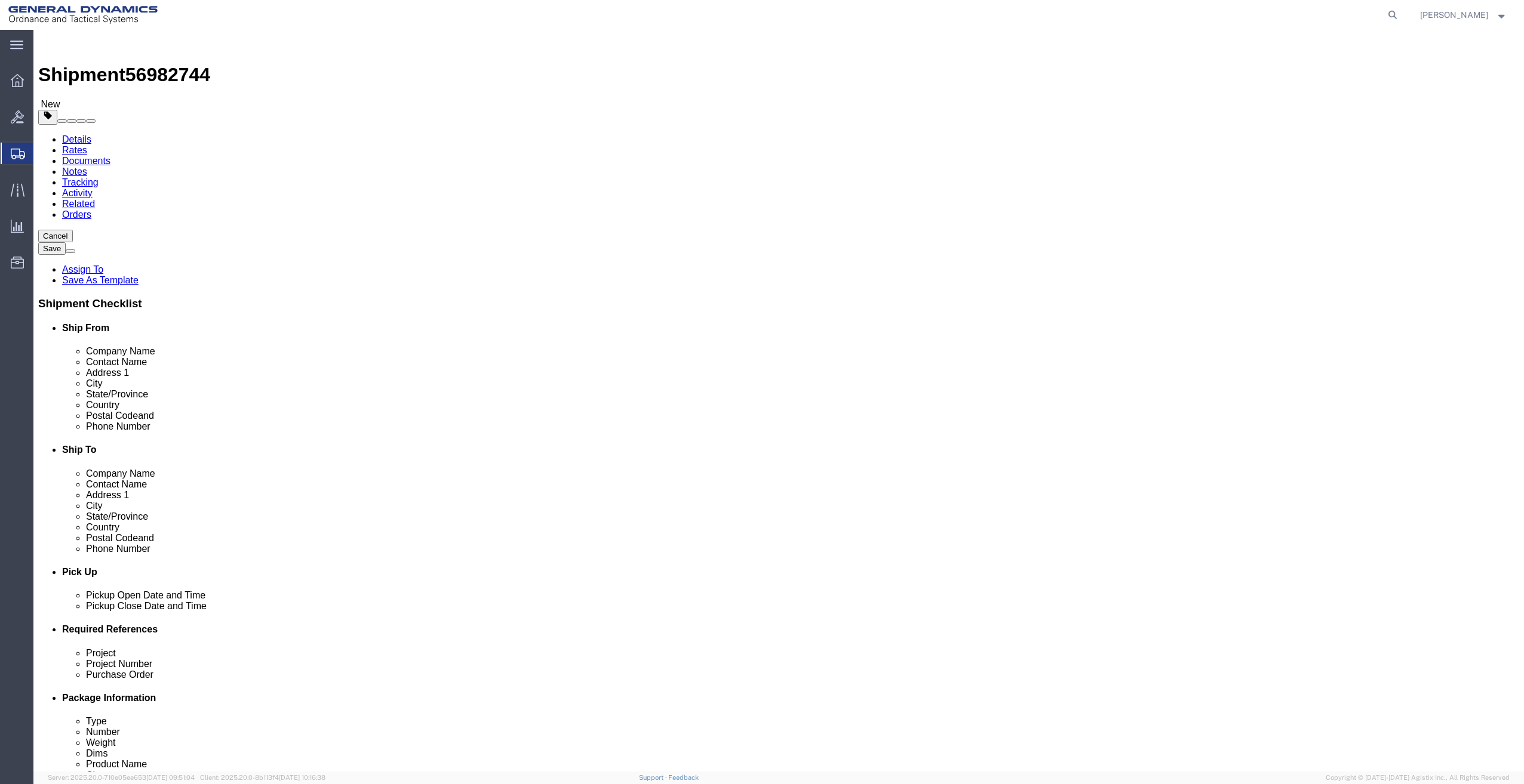
click button "Continue"
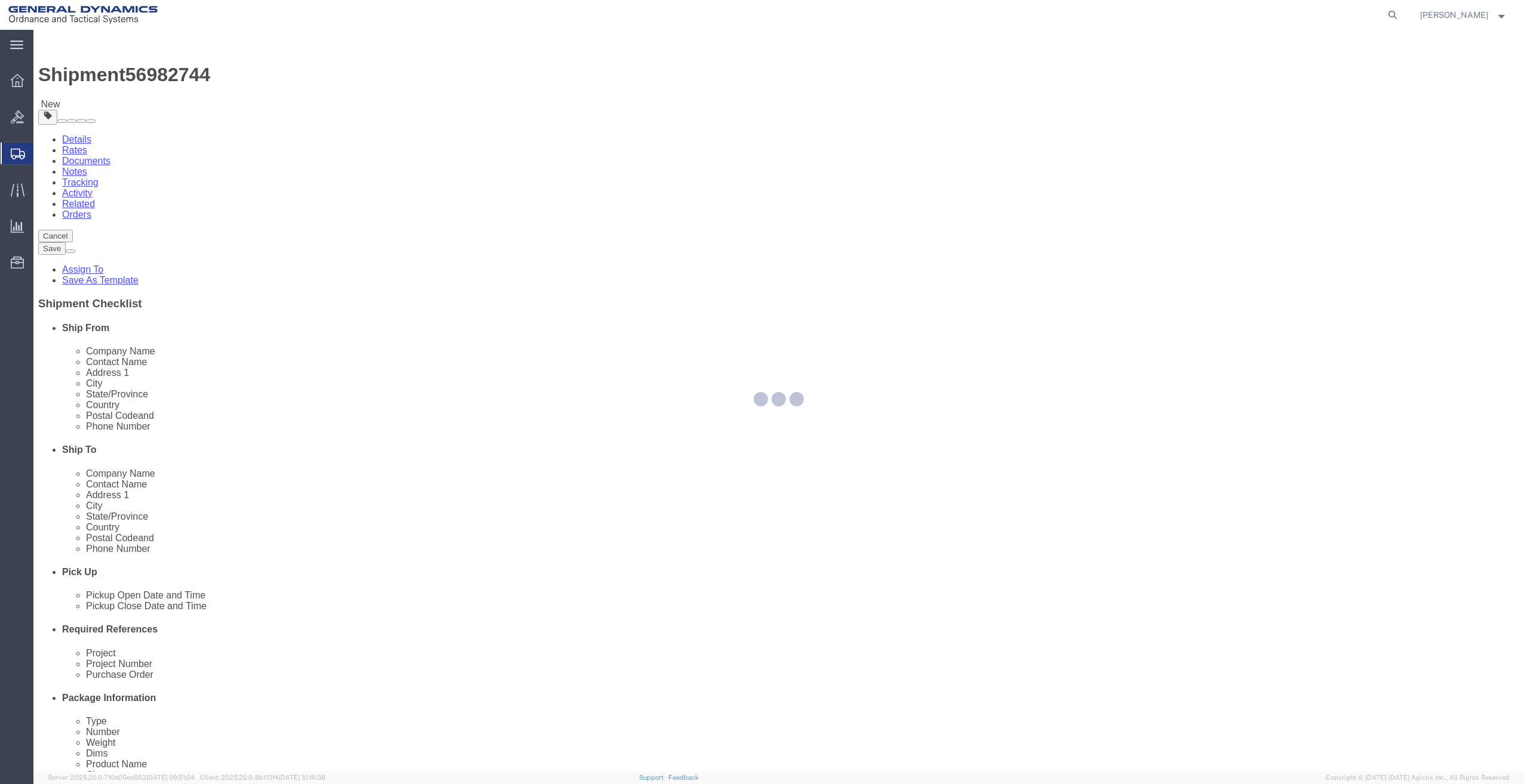
select select
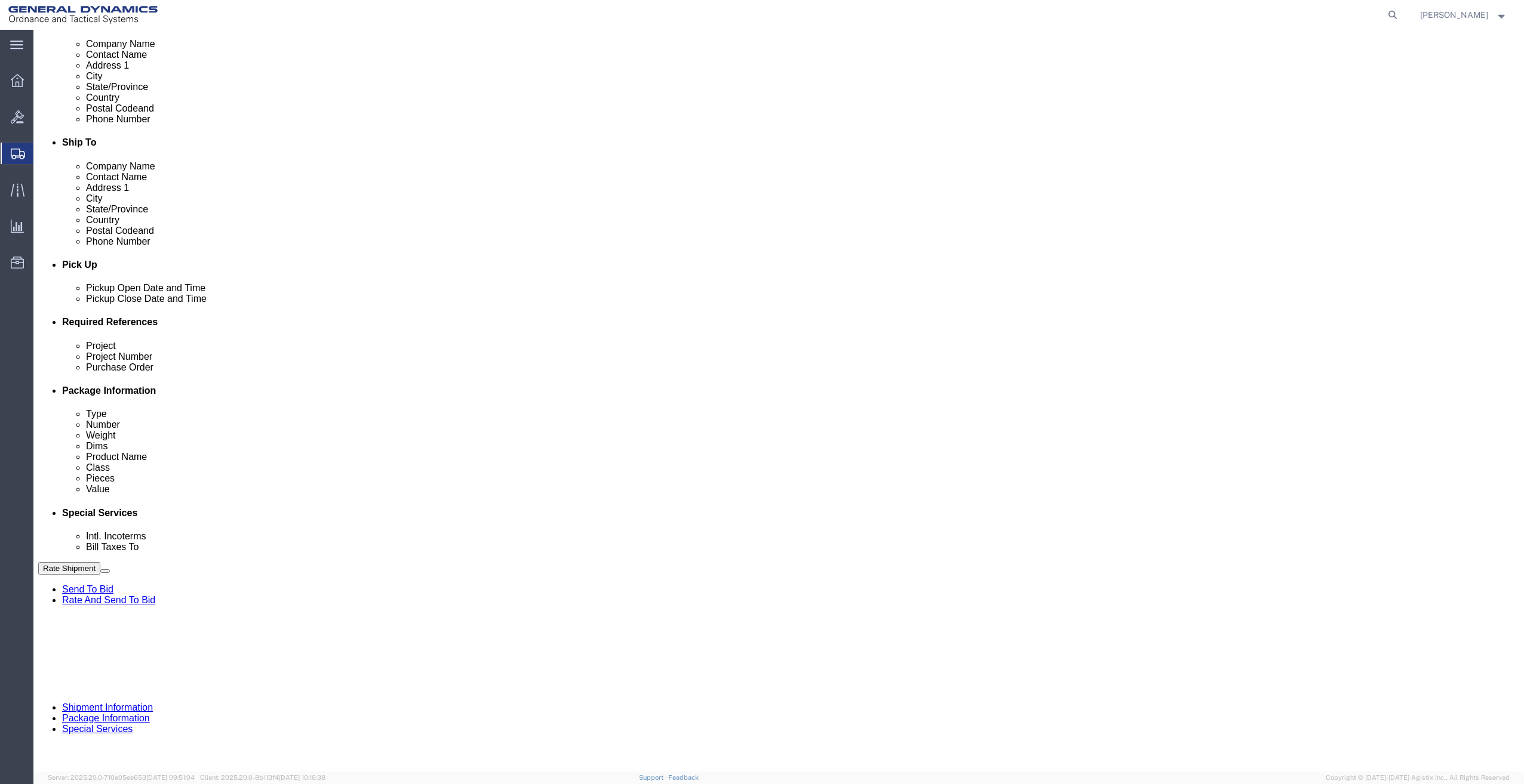
scroll to position [313, 0]
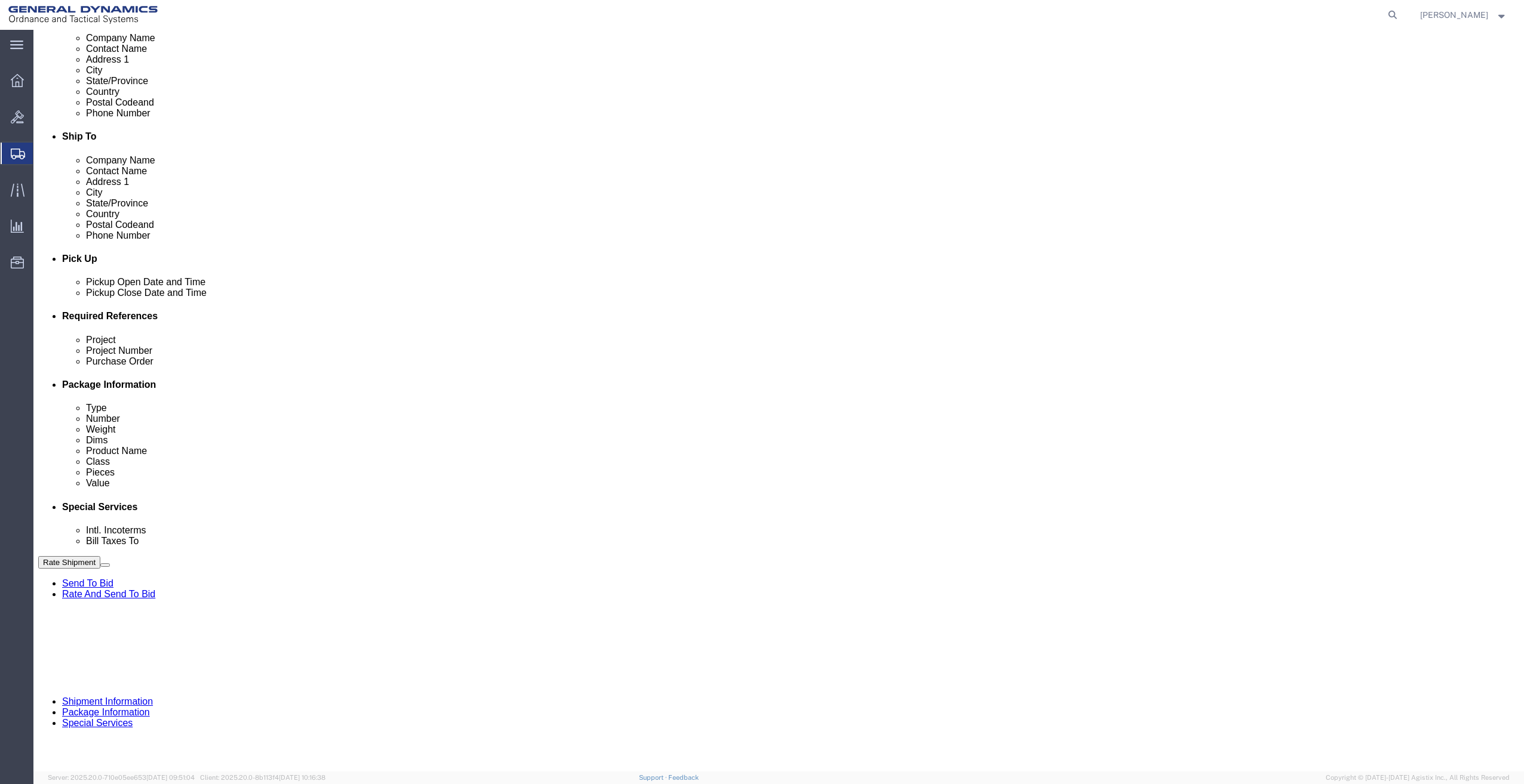
click button "Rate Shipment"
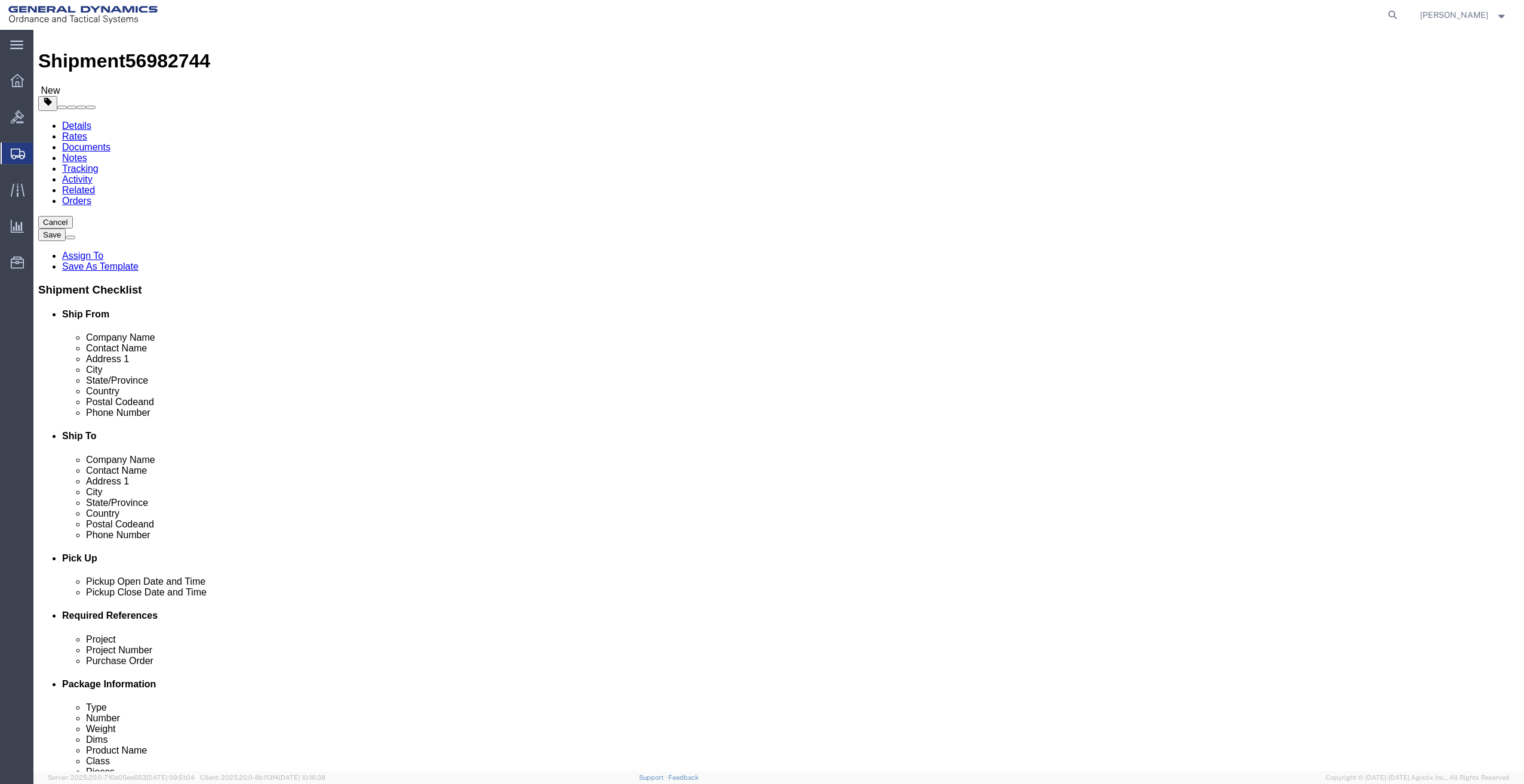
scroll to position [0, 0]
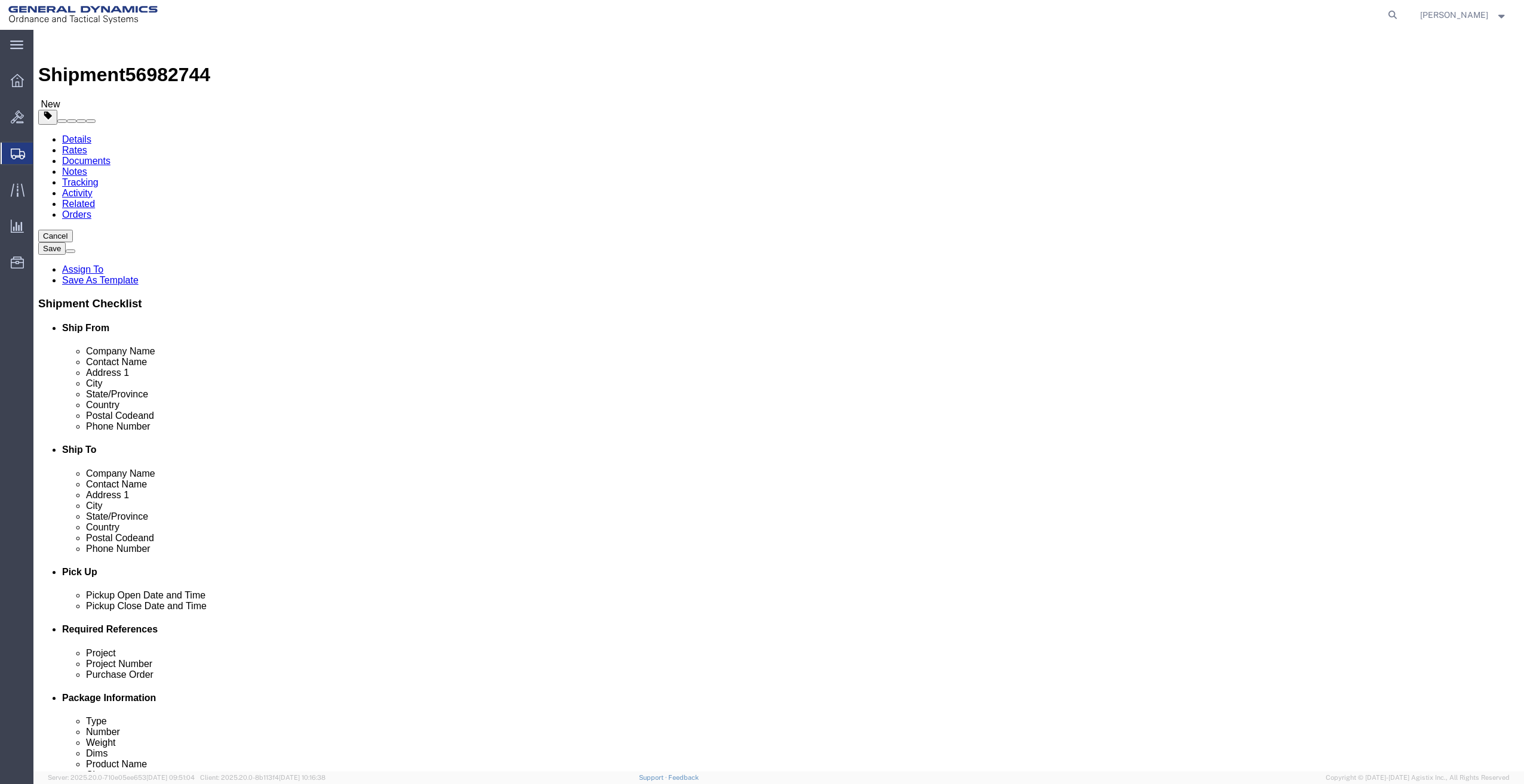
click icon
click input "Ship To Location / Phone Number : This field is required."
type input "9999999999"
click button "Rate Shipment"
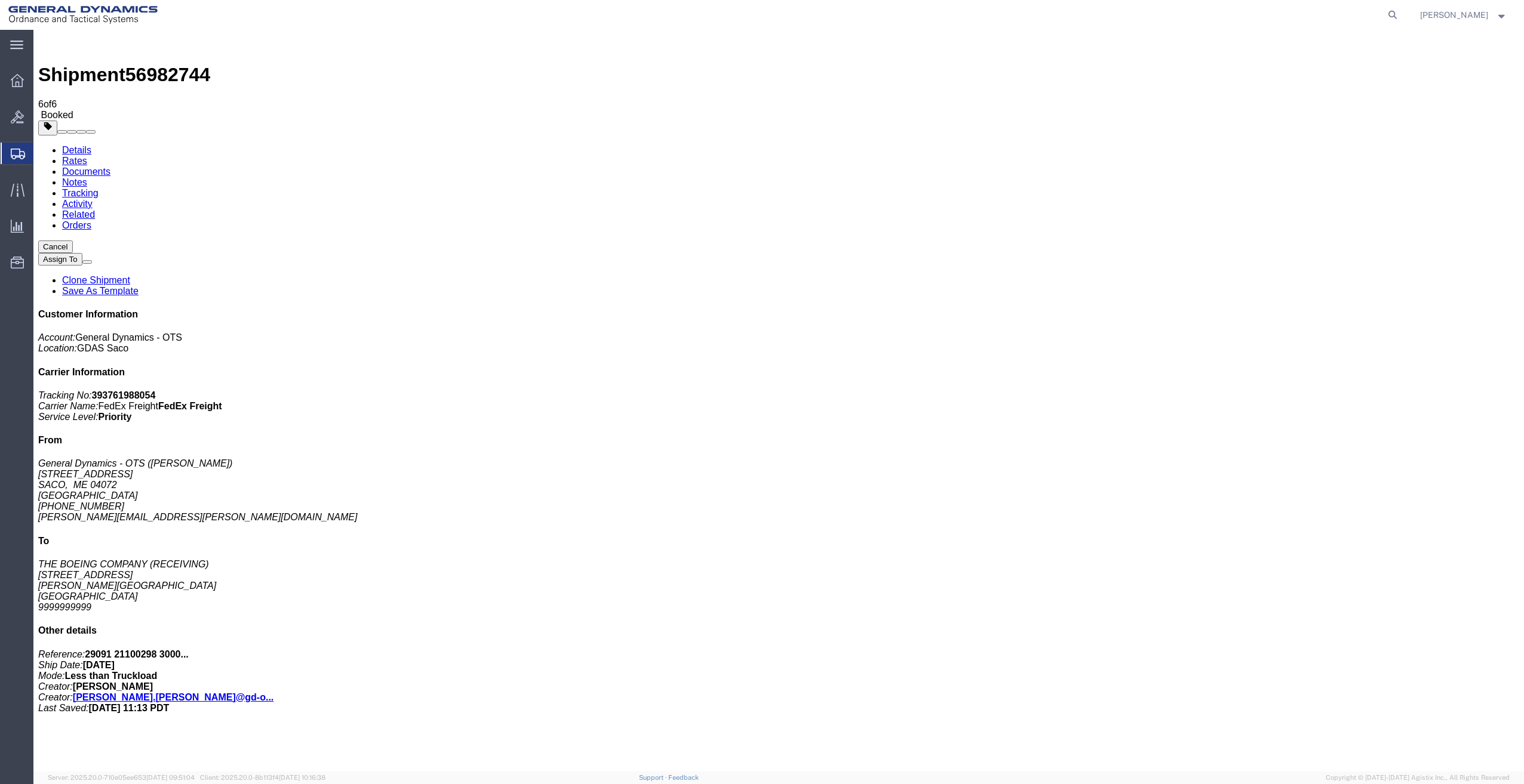
drag, startPoint x: 131, startPoint y: 186, endPoint x: 119, endPoint y: 185, distance: 12.0
drag, startPoint x: 175, startPoint y: 235, endPoint x: 574, endPoint y: 243, distance: 399.1
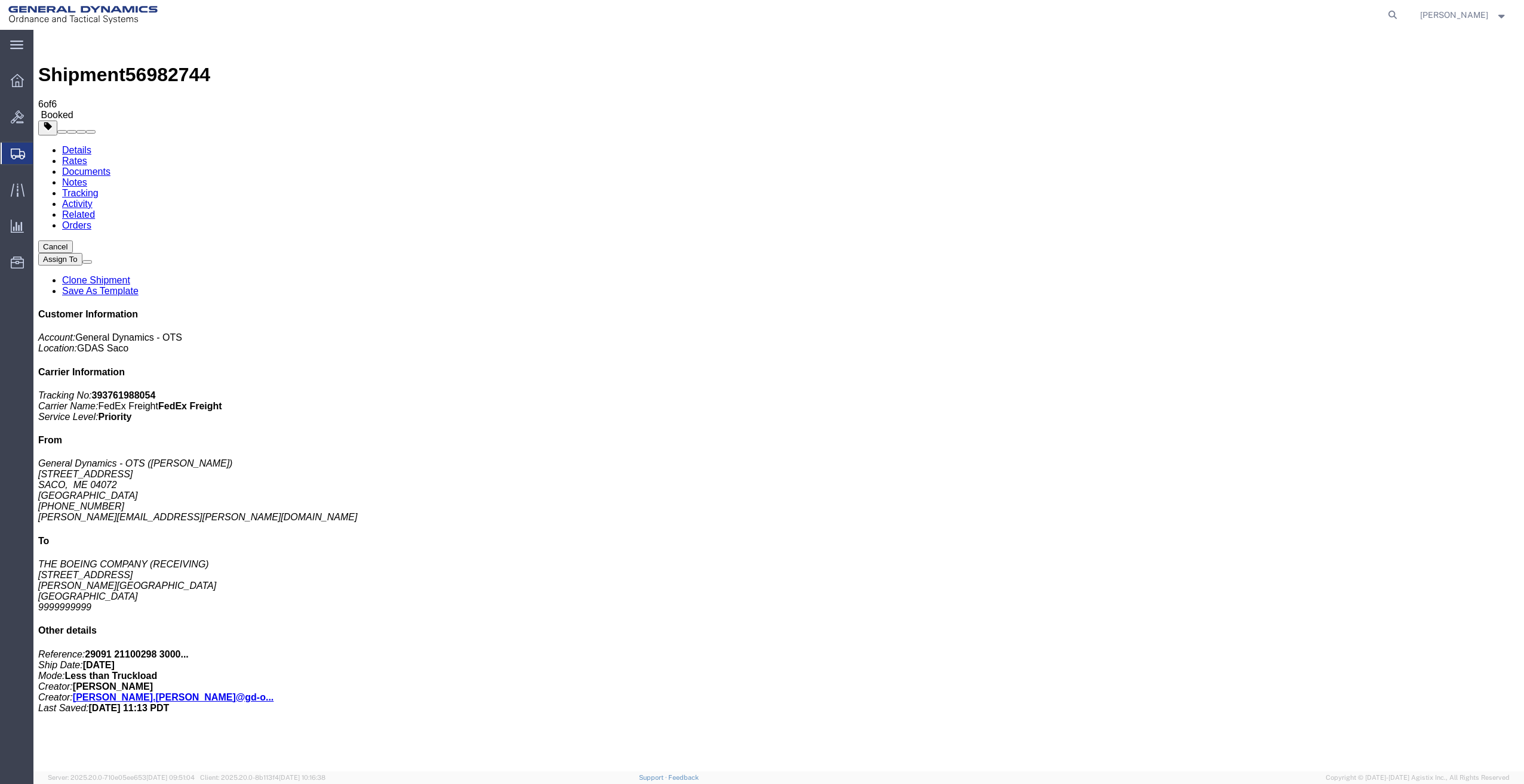
click at [77, 145] on link "Details" at bounding box center [77, 149] width 29 height 10
click link "Schedule pickup request"
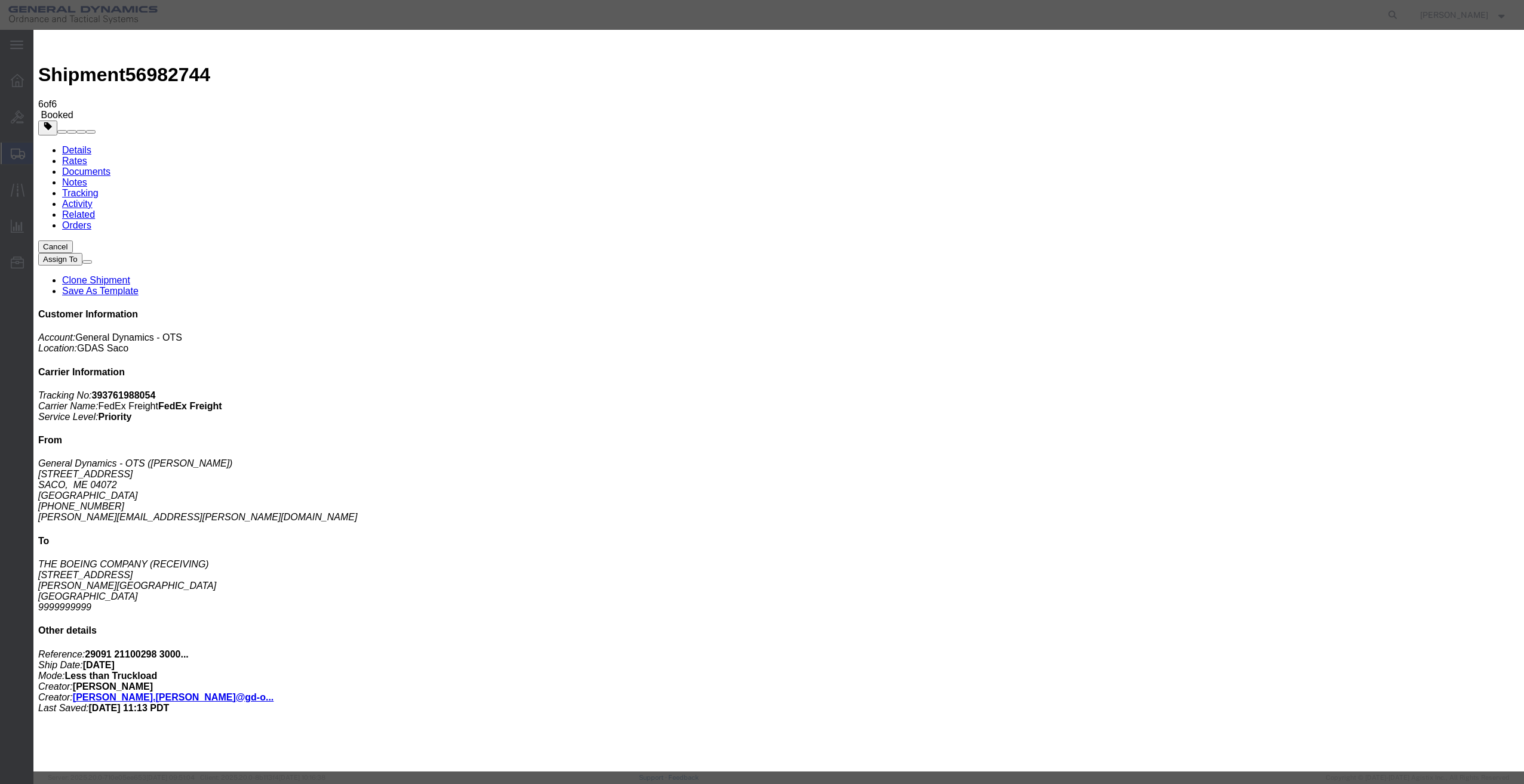
click button "Close"
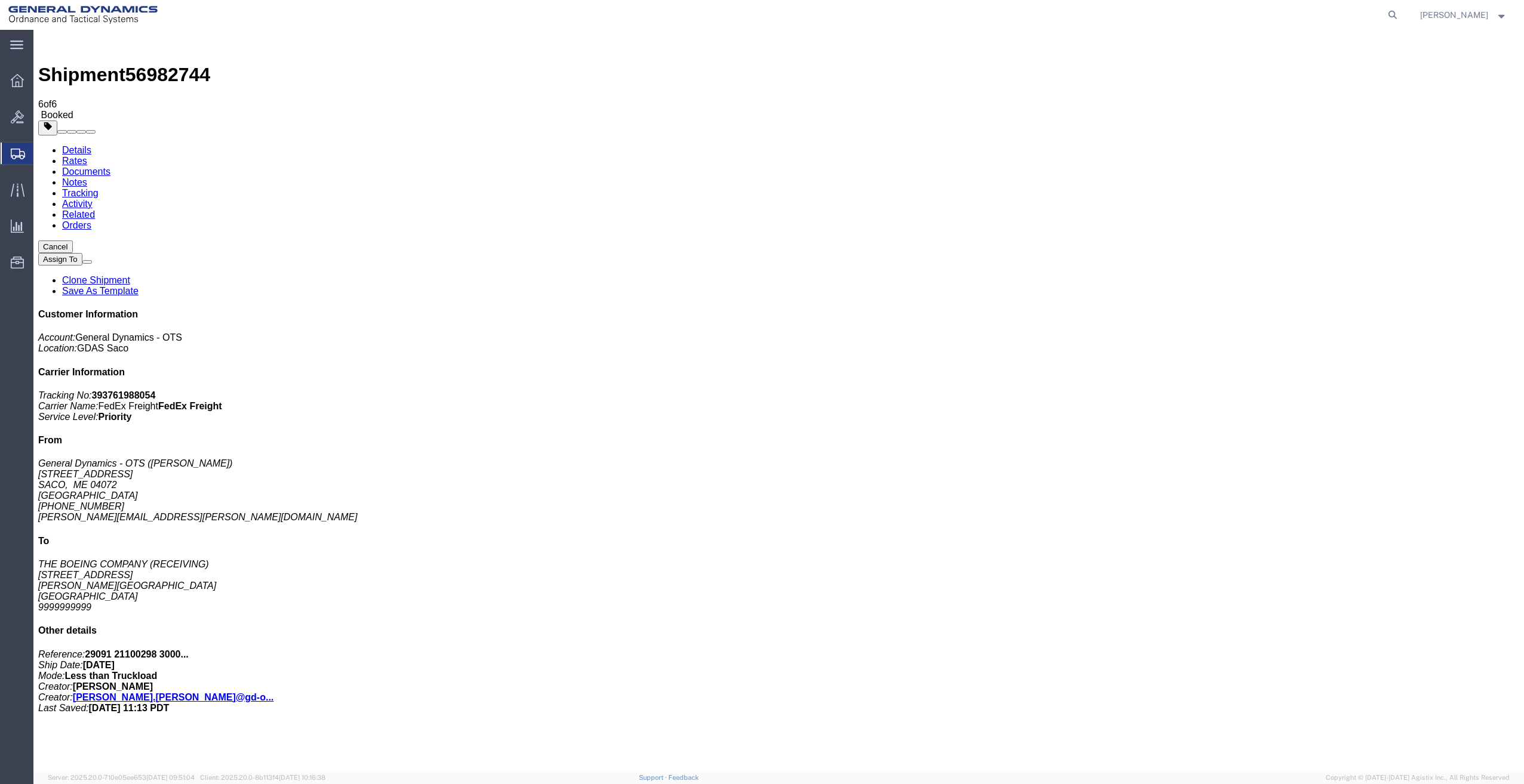
click span "button"
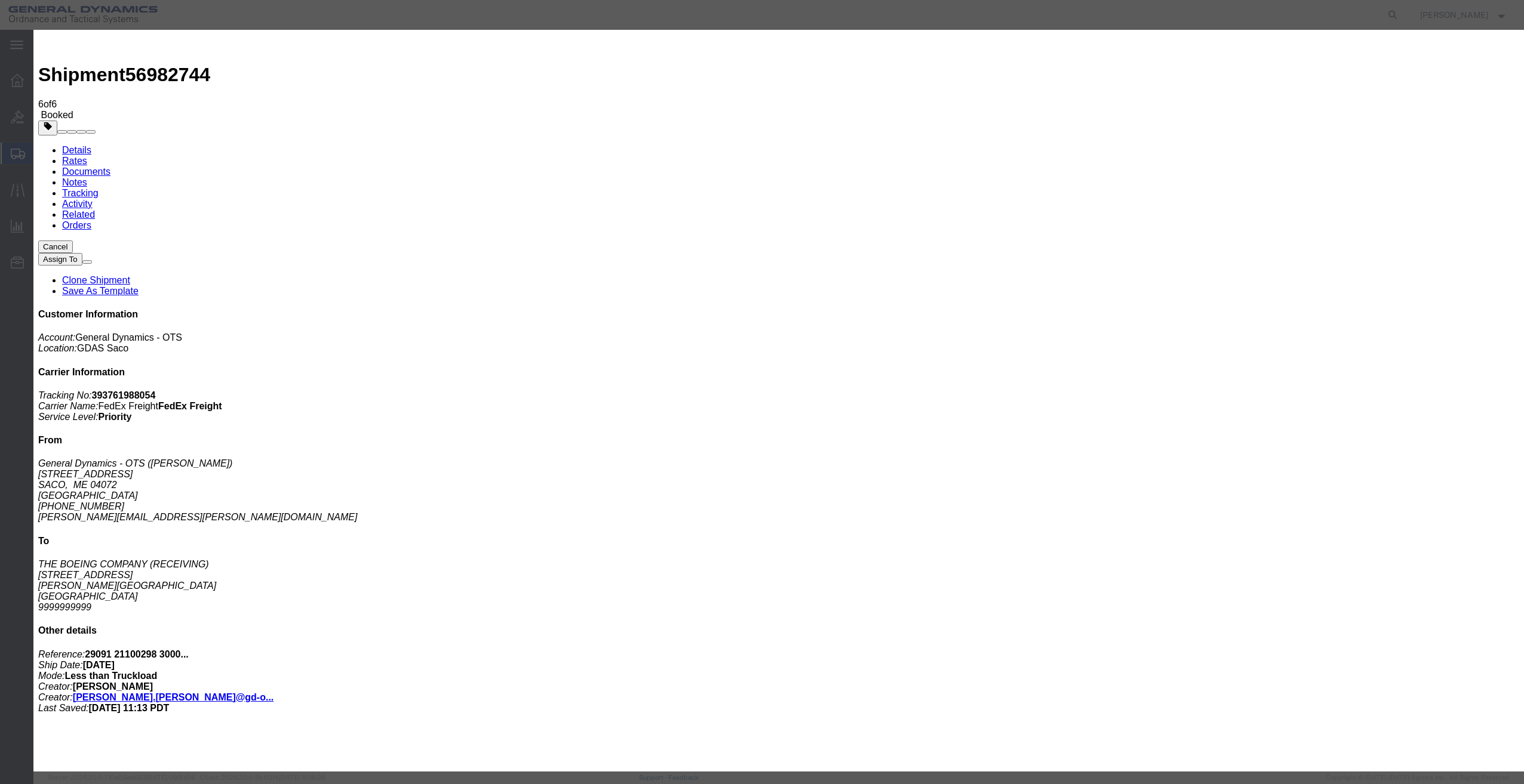
click div "Sep 30 2025 4:00 PM"
type input "8:00 PM"
click button "Apply"
click div "Sep 30 2025 3:00 PM"
type input "2:30 PM"
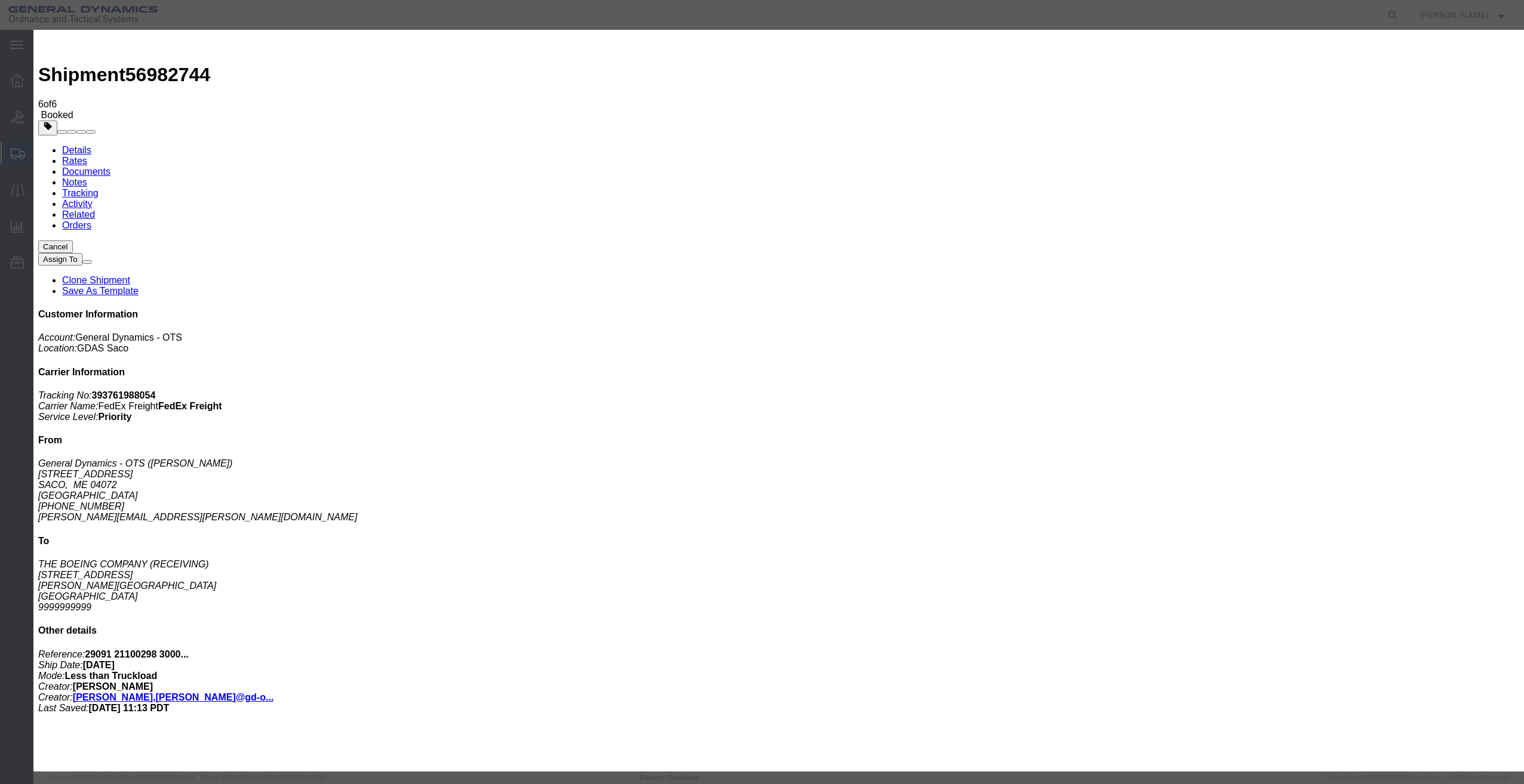
click button "Apply"
click button "Save"
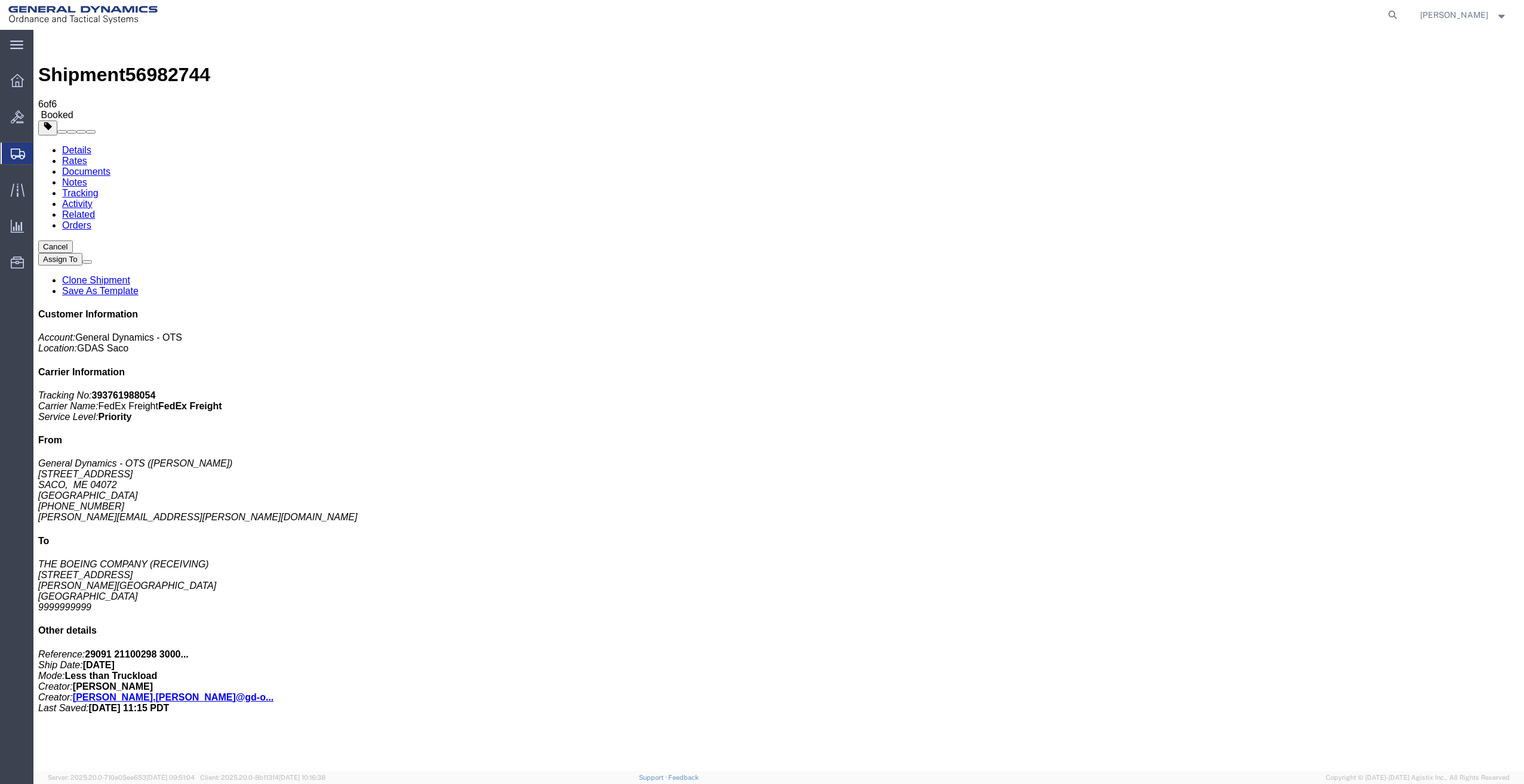
click button "Close"
